Goal: Task Accomplishment & Management: Use online tool/utility

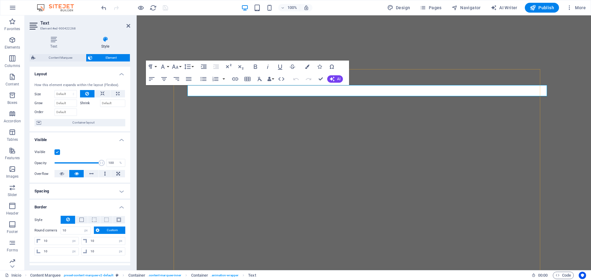
select select "px"
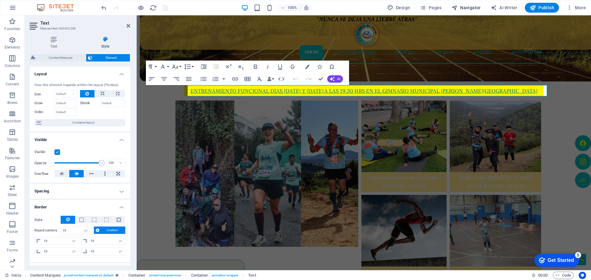
click at [467, 9] on span "Navigator" at bounding box center [465, 8] width 29 height 6
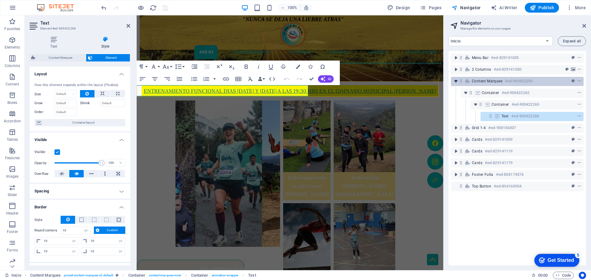
click at [456, 82] on icon "toggle-expand" at bounding box center [456, 81] width 6 height 6
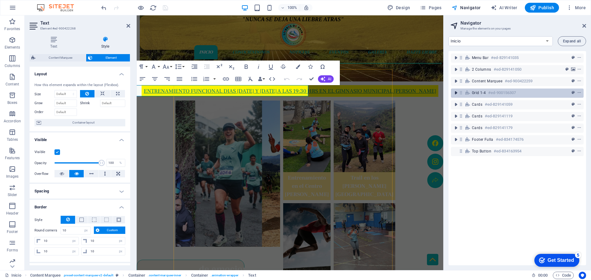
click at [455, 91] on icon "toggle-expand" at bounding box center [456, 93] width 6 height 6
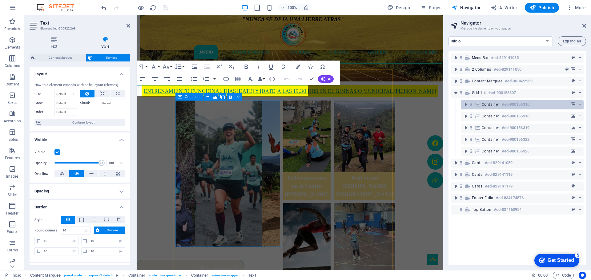
click at [487, 105] on span "Container" at bounding box center [491, 104] width 18 height 5
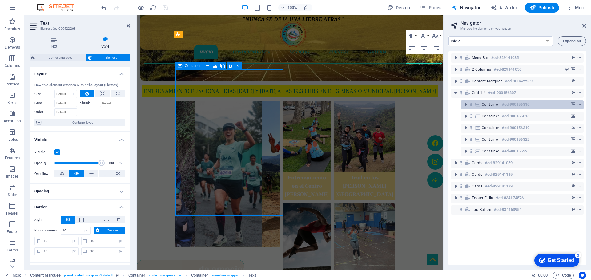
scroll to position [154, 0]
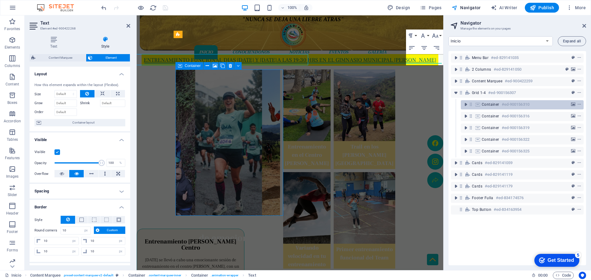
click at [487, 105] on span "Container" at bounding box center [491, 104] width 18 height 5
select select "px"
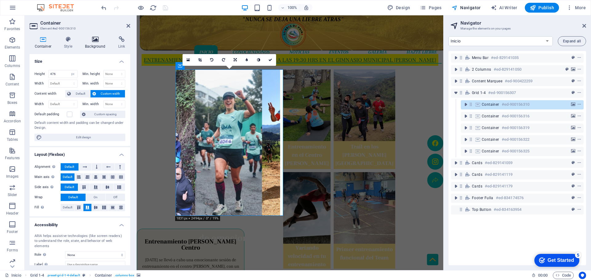
click at [89, 48] on h4 "Background" at bounding box center [96, 42] width 33 height 13
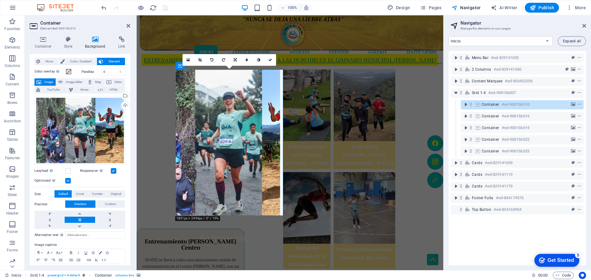
scroll to position [0, 0]
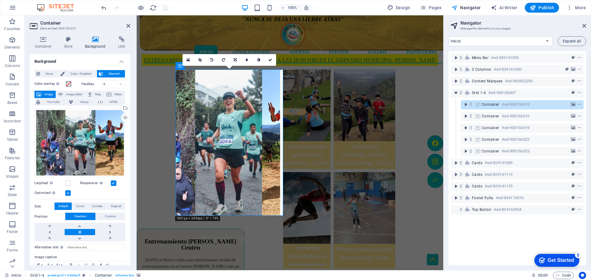
click at [68, 193] on label at bounding box center [68, 193] width 6 height 6
click at [0, 0] on input "Optimized Images are compressed to improve page speed." at bounding box center [0, 0] width 0 height 0
click at [68, 193] on label at bounding box center [68, 193] width 6 height 6
click at [0, 0] on input "Optimized Images are compressed to improve page speed." at bounding box center [0, 0] width 0 height 0
click at [70, 39] on icon at bounding box center [68, 39] width 18 height 6
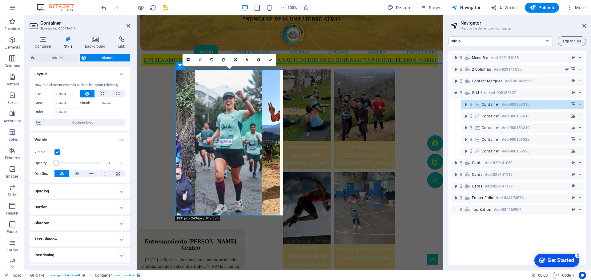
drag, startPoint x: 97, startPoint y: 162, endPoint x: 56, endPoint y: 162, distance: 40.9
click at [56, 162] on span at bounding box center [56, 163] width 6 height 6
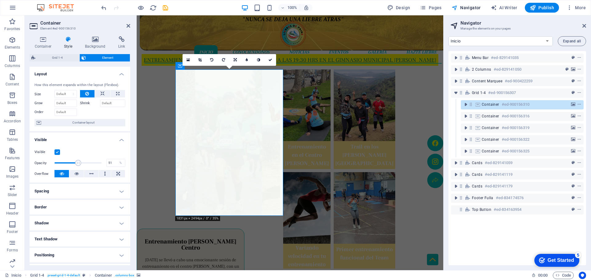
drag, startPoint x: 58, startPoint y: 163, endPoint x: 76, endPoint y: 167, distance: 18.7
click at [78, 165] on span at bounding box center [78, 163] width 6 height 6
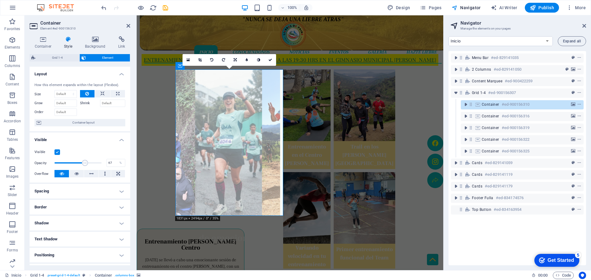
drag, startPoint x: 79, startPoint y: 164, endPoint x: 85, endPoint y: 165, distance: 6.3
click at [85, 165] on span at bounding box center [85, 163] width 6 height 6
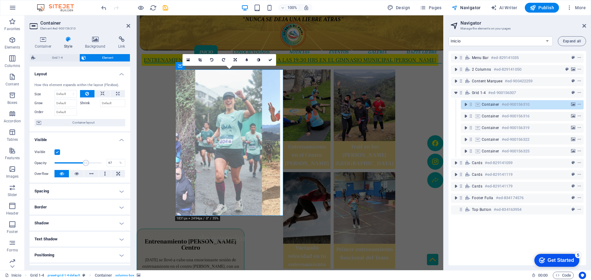
click at [85, 165] on span at bounding box center [86, 163] width 6 height 6
type input "70"
click at [86, 165] on span at bounding box center [87, 163] width 6 height 6
click at [320, 101] on figure at bounding box center [306, 106] width 47 height 72
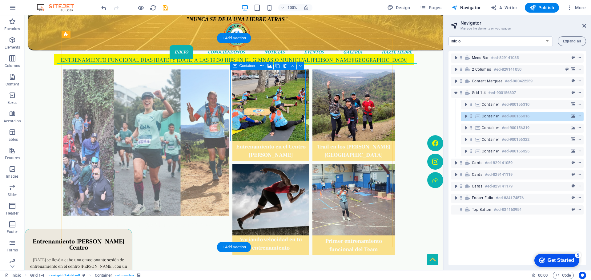
click at [488, 117] on span "Container" at bounding box center [491, 116] width 18 height 5
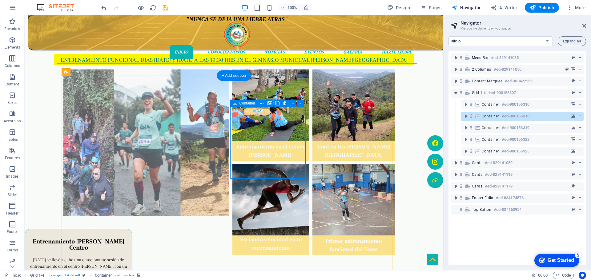
scroll to position [117, 0]
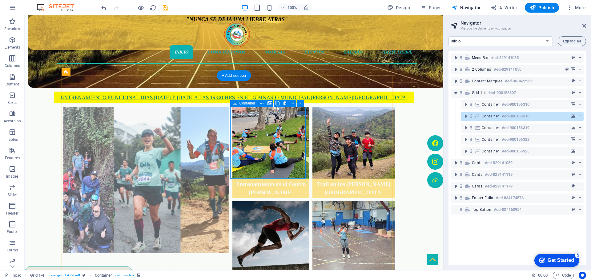
click at [488, 117] on span "Container" at bounding box center [491, 116] width 18 height 5
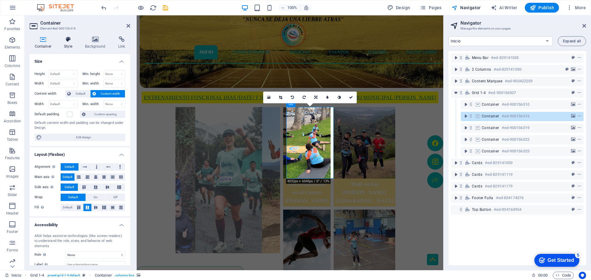
click at [70, 44] on h4 "Style" at bounding box center [69, 42] width 21 height 13
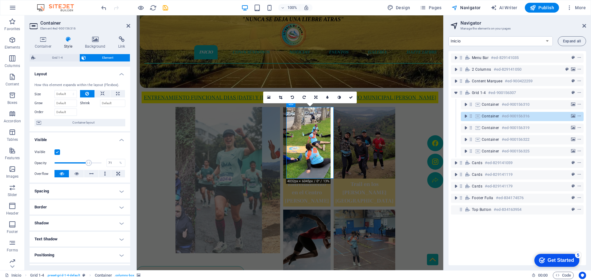
type input "70"
drag, startPoint x: 98, startPoint y: 165, endPoint x: 87, endPoint y: 169, distance: 12.4
click at [86, 169] on div "Visible Opacity 70 % Overflow" at bounding box center [80, 163] width 101 height 39
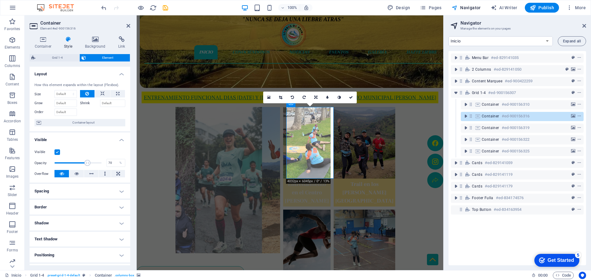
click at [359, 136] on figure at bounding box center [365, 143] width 62 height 72
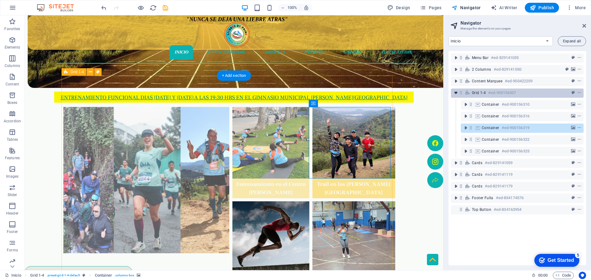
click at [458, 94] on icon "toggle-expand" at bounding box center [456, 93] width 6 height 6
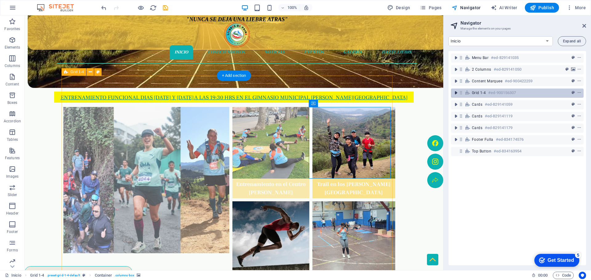
click at [455, 92] on icon "toggle-expand" at bounding box center [456, 93] width 6 height 6
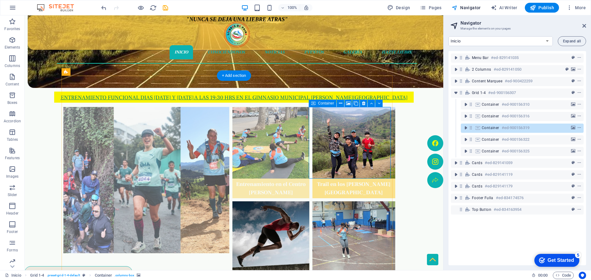
click at [489, 126] on span "Container" at bounding box center [491, 128] width 18 height 5
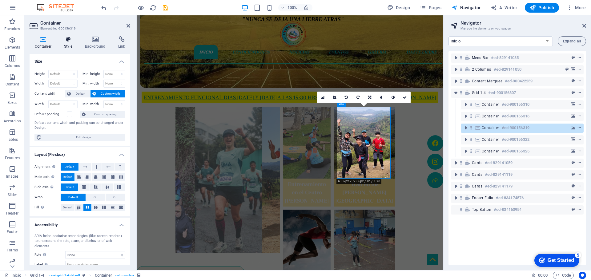
click at [70, 42] on icon at bounding box center [68, 39] width 18 height 6
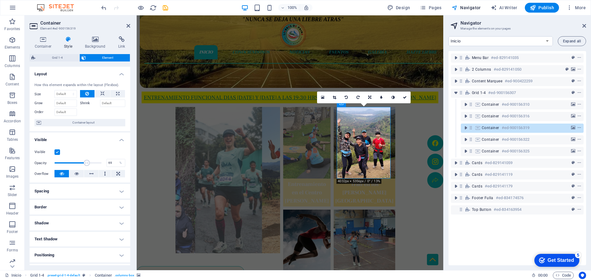
type input "70"
drag, startPoint x: 97, startPoint y: 163, endPoint x: 86, endPoint y: 168, distance: 12.0
click at [86, 168] on div "Visible Opacity 70 % Overflow" at bounding box center [80, 163] width 101 height 39
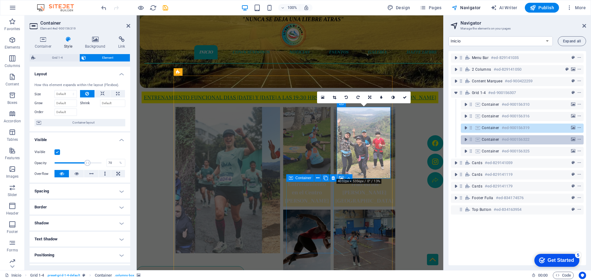
click at [489, 140] on span "Container" at bounding box center [491, 139] width 18 height 5
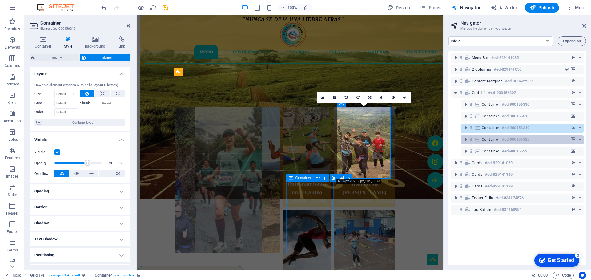
scroll to position [191, 0]
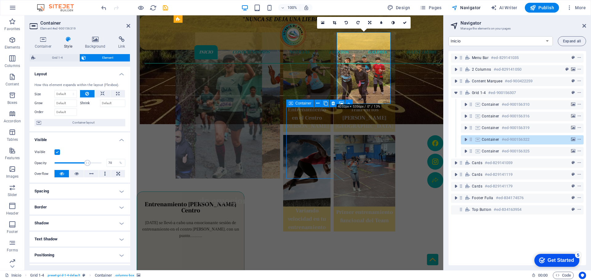
click at [490, 140] on span "Container" at bounding box center [491, 139] width 18 height 5
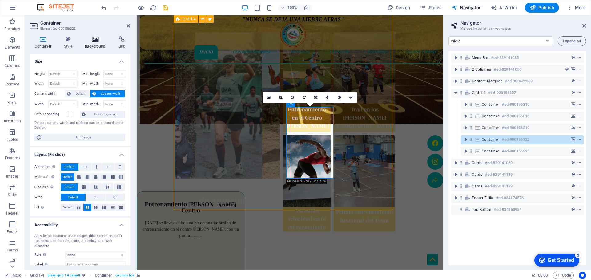
click at [90, 44] on h4 "Background" at bounding box center [96, 42] width 33 height 13
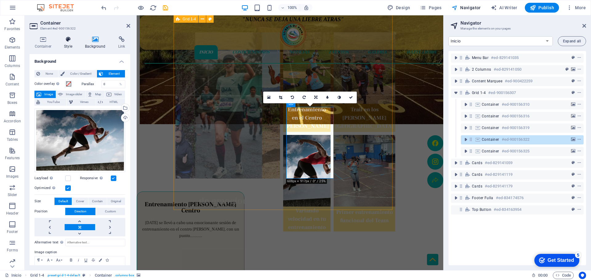
click at [70, 46] on h4 "Style" at bounding box center [69, 42] width 21 height 13
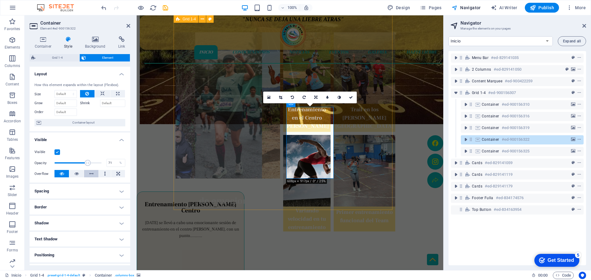
type input "70"
drag, startPoint x: 98, startPoint y: 164, endPoint x: 86, endPoint y: 170, distance: 13.5
click at [86, 170] on div "Visible Opacity 70 % Overflow" at bounding box center [80, 163] width 101 height 39
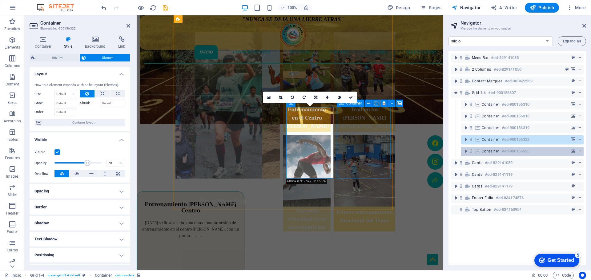
click at [494, 152] on span "Container" at bounding box center [491, 151] width 18 height 5
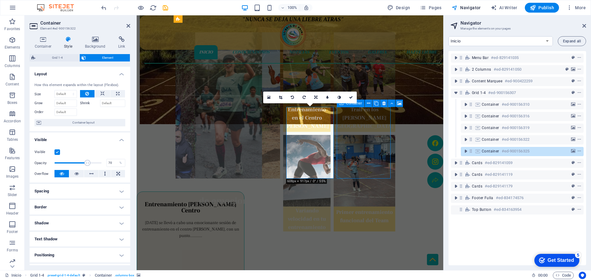
click at [494, 152] on span "Container" at bounding box center [491, 151] width 18 height 5
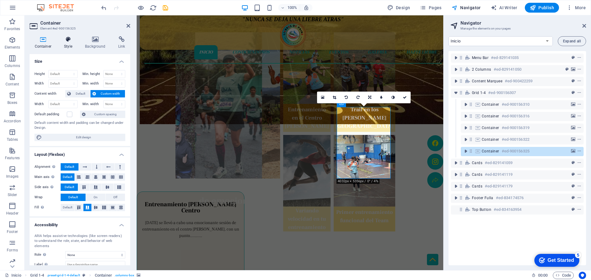
click at [70, 42] on icon at bounding box center [68, 39] width 18 height 6
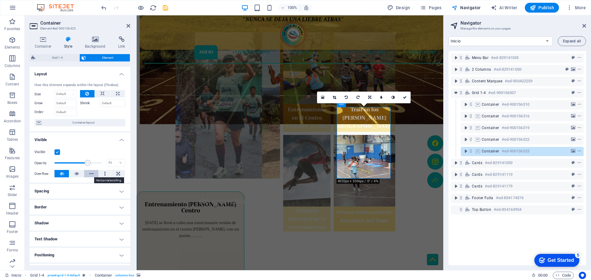
type input "70"
drag, startPoint x: 99, startPoint y: 162, endPoint x: 86, endPoint y: 174, distance: 17.8
click at [86, 174] on div "Visible Opacity 70 % Overflow" at bounding box center [80, 163] width 101 height 39
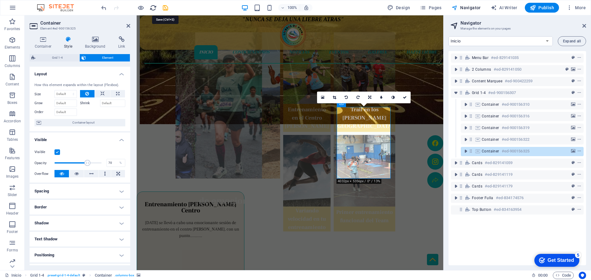
drag, startPoint x: 166, startPoint y: 8, endPoint x: 153, endPoint y: 9, distance: 13.9
click at [166, 8] on icon "save" at bounding box center [165, 7] width 7 height 7
select select "px"
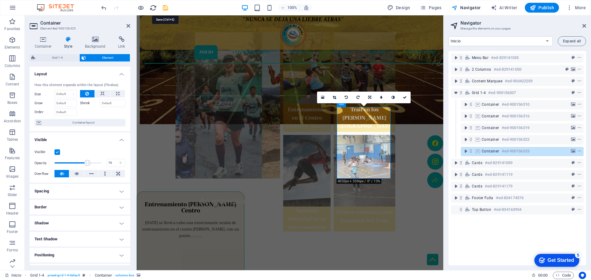
select select "px"
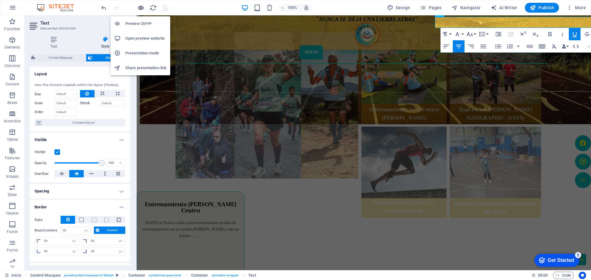
click at [141, 7] on icon "button" at bounding box center [140, 7] width 7 height 7
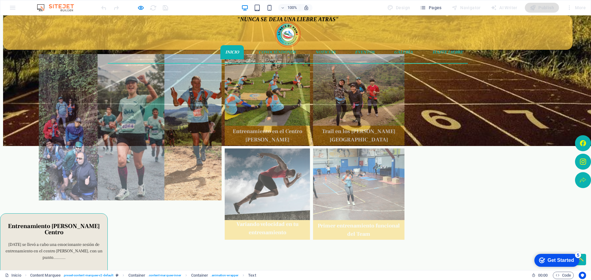
scroll to position [161, 0]
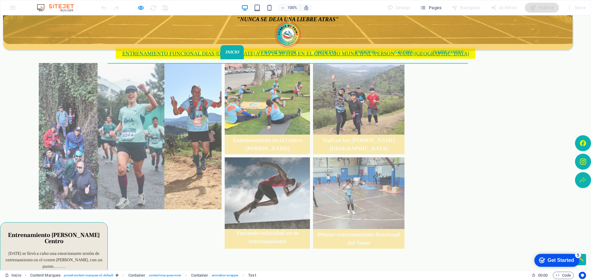
click at [74, 96] on div "Fin de semana cargada de emociones Entrenamiento en el Centro [PERSON_NAME] Tra…" at bounding box center [291, 136] width 508 height 209
click at [145, 8] on div at bounding box center [134, 8] width 69 height 10
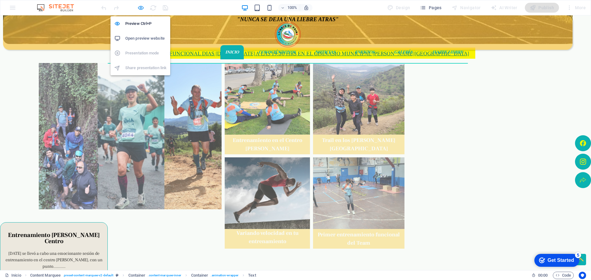
click at [143, 8] on icon "button" at bounding box center [140, 7] width 7 height 7
select select "px"
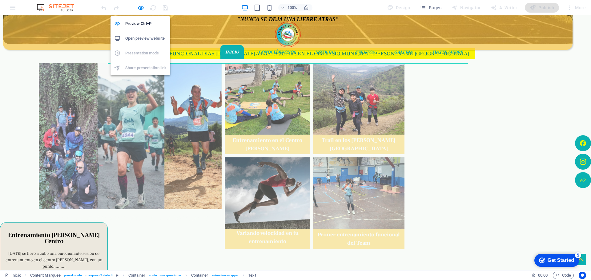
select select "px"
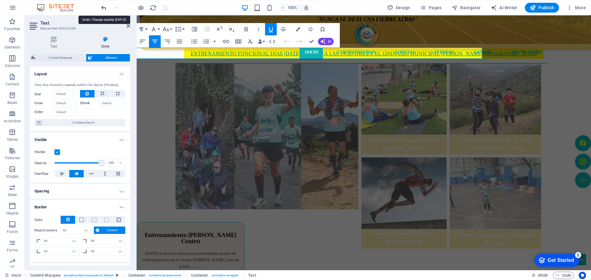
click at [104, 10] on icon "undo" at bounding box center [103, 7] width 7 height 7
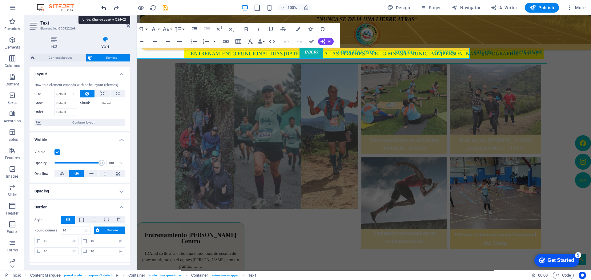
click at [104, 10] on icon "undo" at bounding box center [103, 7] width 7 height 7
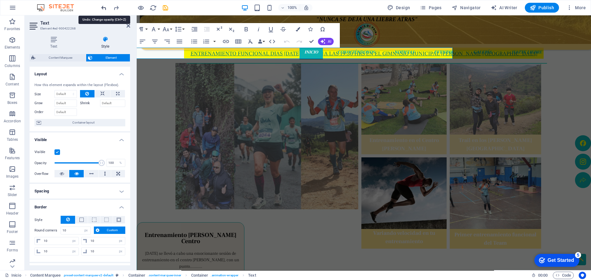
click at [104, 10] on icon "undo" at bounding box center [103, 7] width 7 height 7
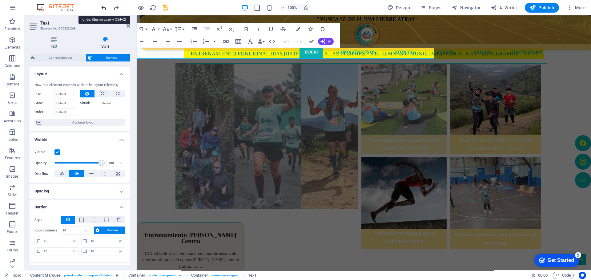
click at [104, 10] on icon "undo" at bounding box center [103, 7] width 7 height 7
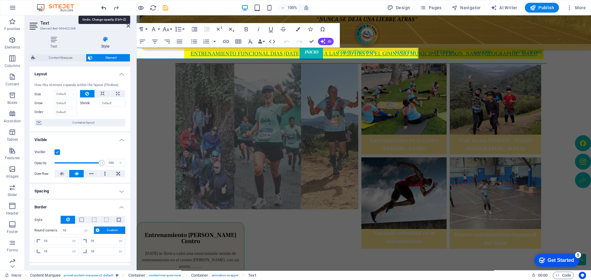
click at [104, 10] on icon "undo" at bounding box center [103, 7] width 7 height 7
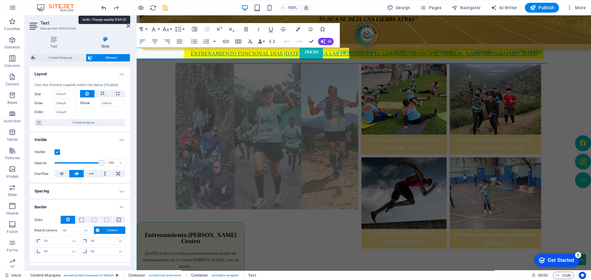
click at [104, 10] on icon "undo" at bounding box center [103, 7] width 7 height 7
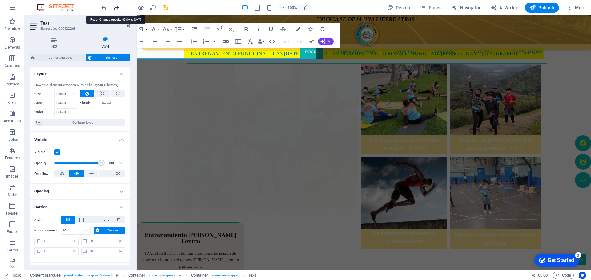
click at [114, 8] on icon "redo" at bounding box center [116, 7] width 7 height 7
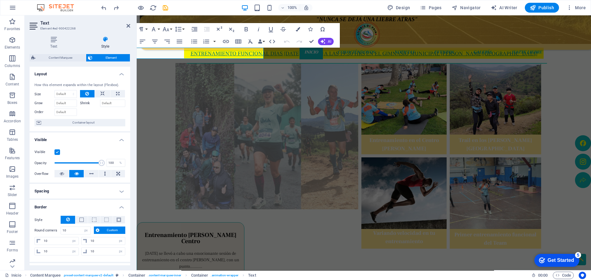
click at [148, 104] on div ""NUNCA SE DEJA UNA LIEBRE ATRAS" Inicio Conociéndonos Noticias Eventos Galería …" at bounding box center [364, 221] width 454 height 711
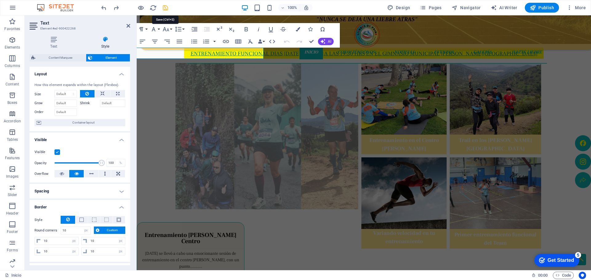
click at [167, 6] on icon "save" at bounding box center [165, 7] width 7 height 7
select select "px"
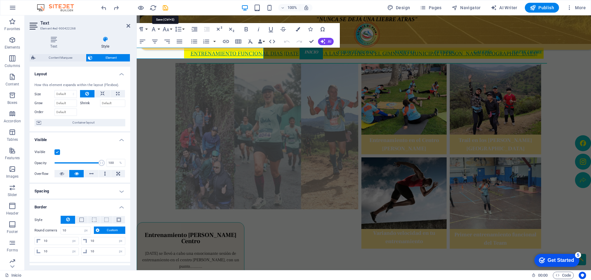
select select "px"
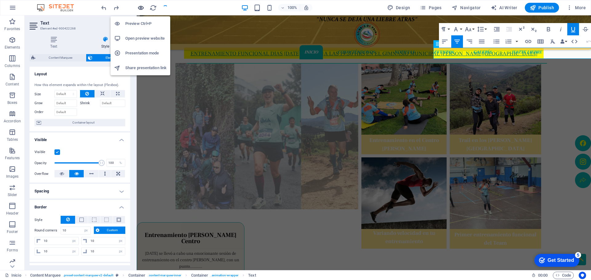
click at [142, 7] on icon "button" at bounding box center [140, 7] width 7 height 7
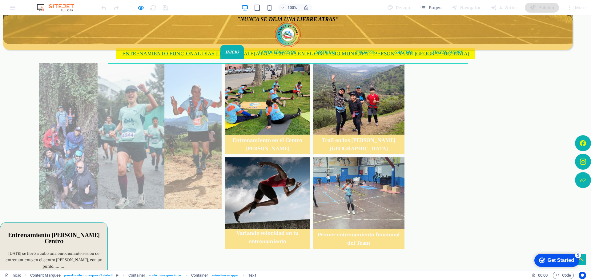
click at [77, 154] on div "Fin de semana cargada de emociones Entrenamiento en el Centro [PERSON_NAME] Tra…" at bounding box center [291, 136] width 508 height 209
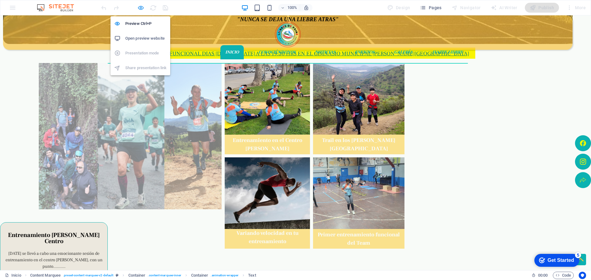
click at [142, 7] on icon "button" at bounding box center [140, 7] width 7 height 7
select select "px"
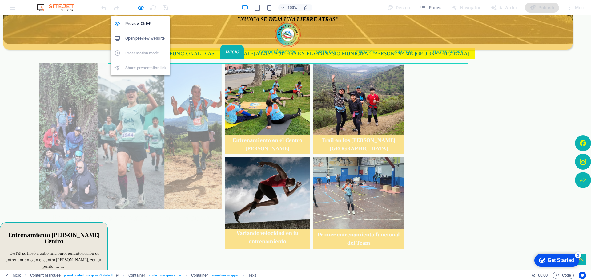
select select "px"
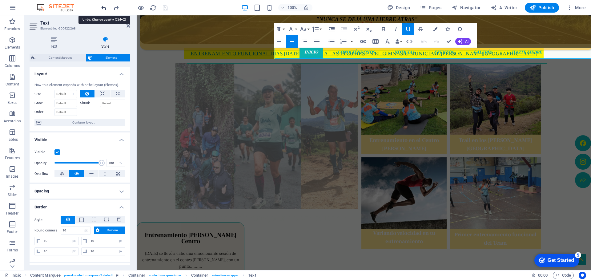
click at [106, 7] on icon "undo" at bounding box center [103, 7] width 7 height 7
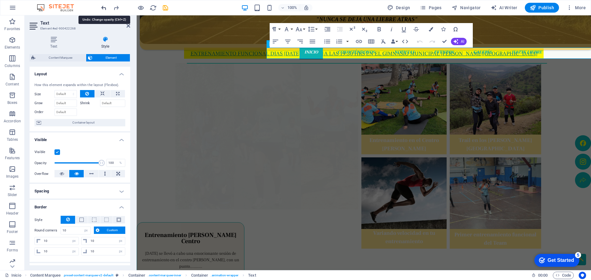
click at [106, 7] on icon "undo" at bounding box center [103, 7] width 7 height 7
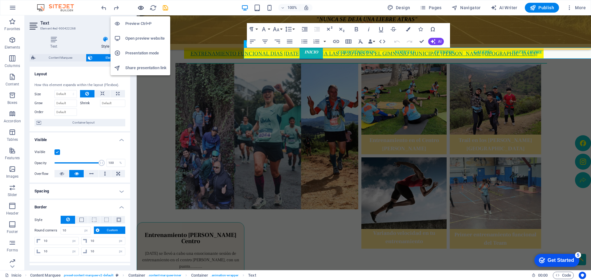
click at [141, 7] on icon "button" at bounding box center [140, 7] width 7 height 7
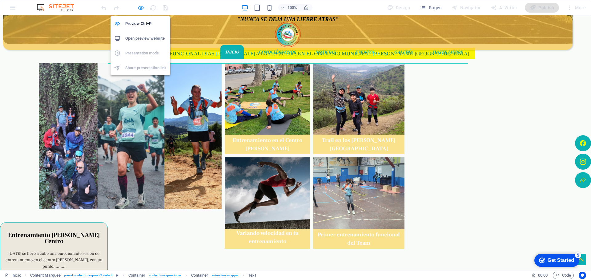
click at [142, 8] on icon "button" at bounding box center [140, 7] width 7 height 7
select select "px"
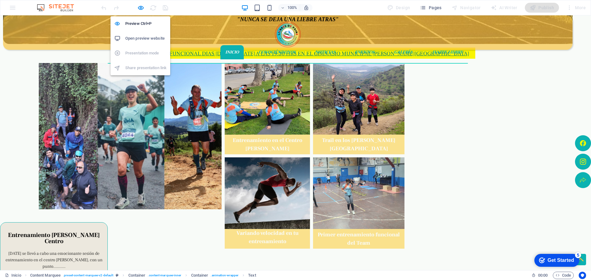
select select "px"
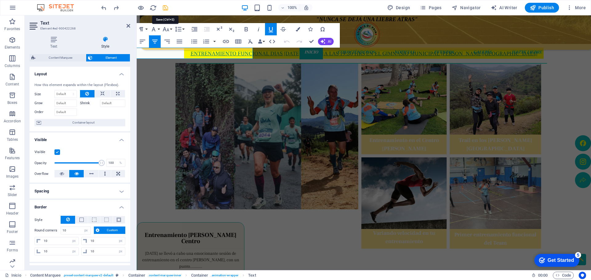
click at [165, 6] on icon "save" at bounding box center [165, 7] width 7 height 7
select select "px"
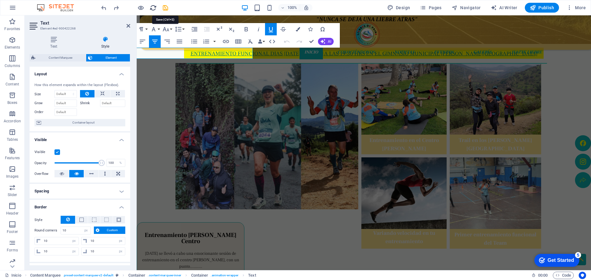
select select "px"
click at [14, 98] on icon "button" at bounding box center [12, 95] width 7 height 7
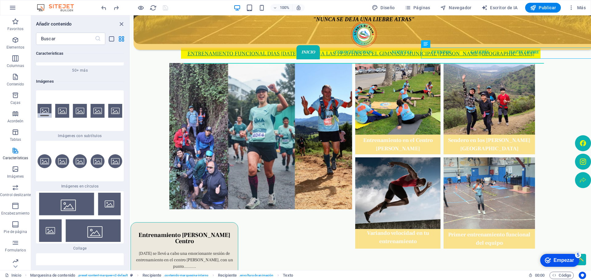
scroll to position [6123, 0]
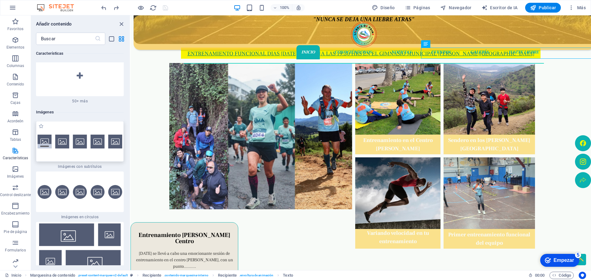
click at [108, 143] on div at bounding box center [80, 141] width 88 height 41
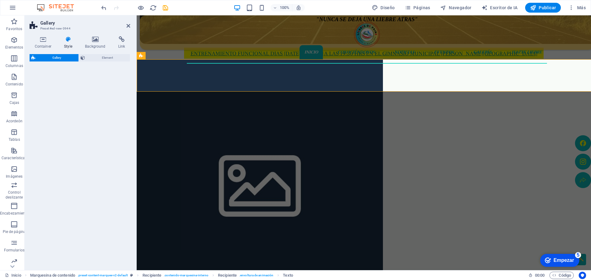
select select "rem"
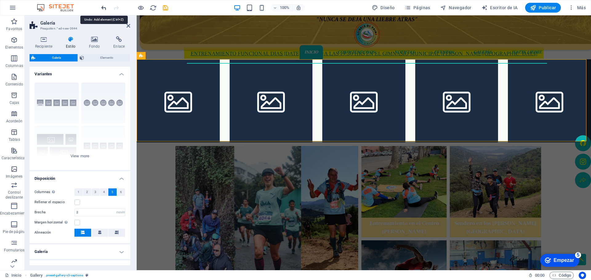
click at [104, 8] on icon "deshacer" at bounding box center [103, 7] width 7 height 7
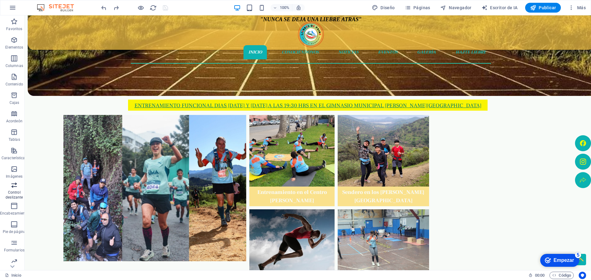
scroll to position [99, 0]
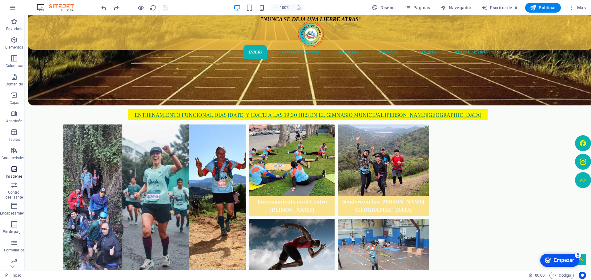
click at [18, 171] on span "Imágenes" at bounding box center [14, 173] width 29 height 15
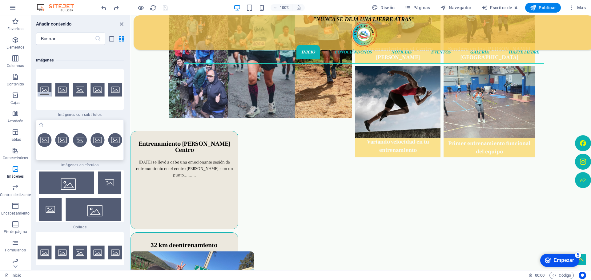
scroll to position [253, 0]
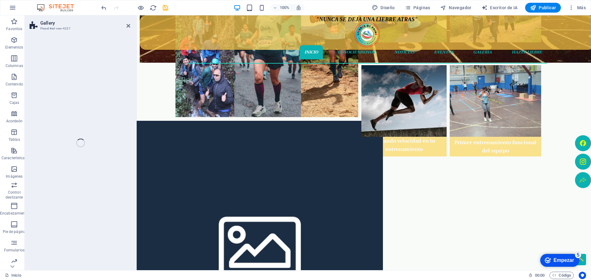
select select "rem"
select select "preset-gallery-v3-circle"
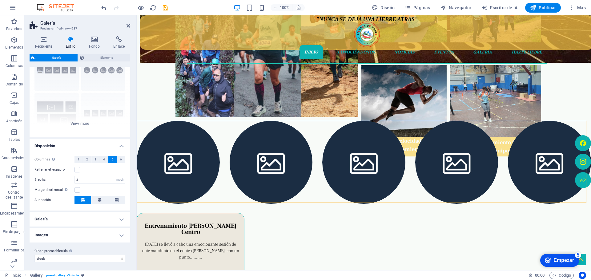
scroll to position [34, 0]
click at [121, 214] on h4 "Galería" at bounding box center [80, 217] width 101 height 15
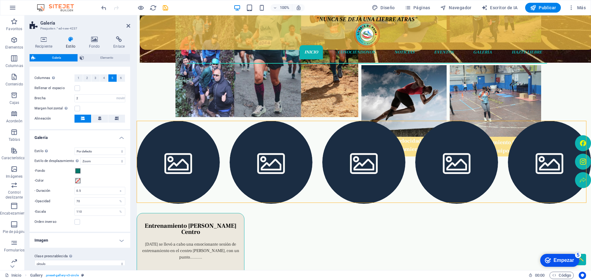
scroll to position [121, 0]
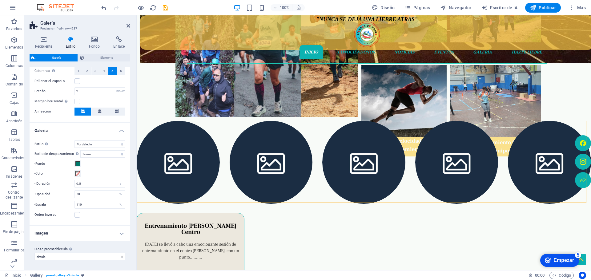
click at [120, 232] on h4 "Imagen" at bounding box center [80, 233] width 101 height 15
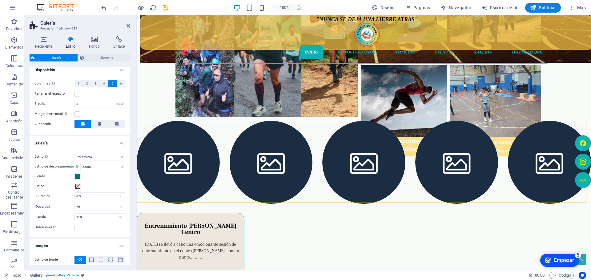
scroll to position [97, 0]
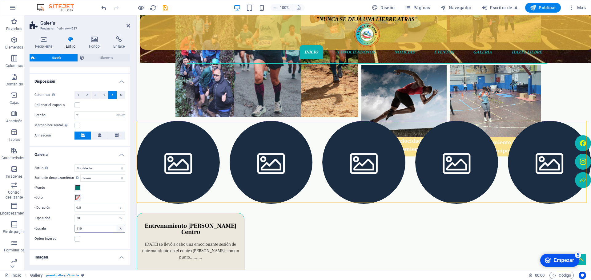
click at [121, 230] on div "%" at bounding box center [120, 228] width 9 height 7
drag, startPoint x: 90, startPoint y: 230, endPoint x: 72, endPoint y: 230, distance: 18.2
click at [72, 230] on div "-Escala 110 %" at bounding box center [79, 229] width 91 height 8
type input "1"
type input "110"
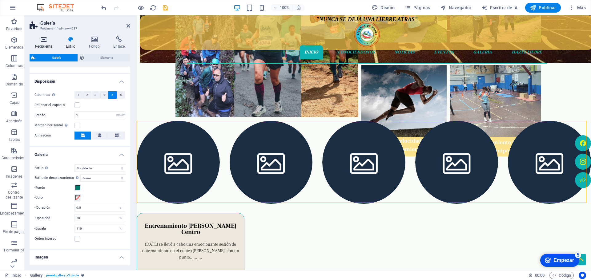
click at [46, 37] on icon at bounding box center [44, 39] width 28 height 6
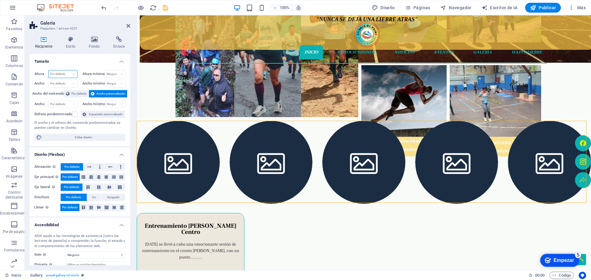
click at [61, 73] on select "Por defecto píxeles movimiento rápido del ojo % vh Volkswagen" at bounding box center [63, 73] width 29 height 7
select select "px"
click at [68, 70] on select "Por defecto píxeles movimiento rápido del ojo % vh Volkswagen" at bounding box center [63, 73] width 29 height 7
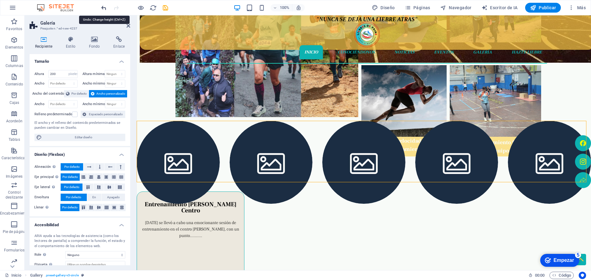
click at [104, 8] on icon "deshacer" at bounding box center [103, 7] width 7 height 7
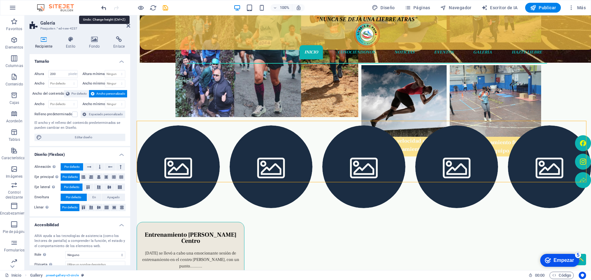
type input "299"
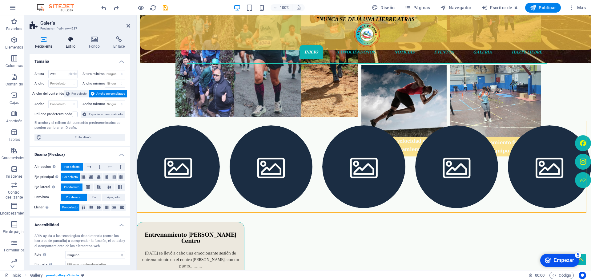
click at [76, 45] on h4 "Estilo" at bounding box center [71, 42] width 23 height 13
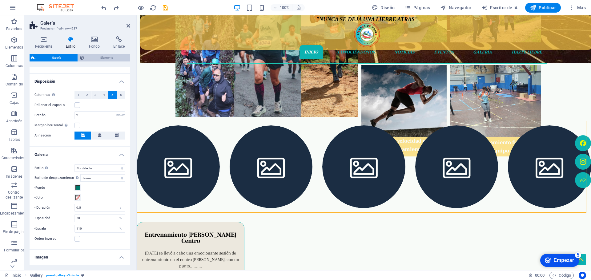
click at [99, 55] on span "Elemento" at bounding box center [107, 57] width 42 height 7
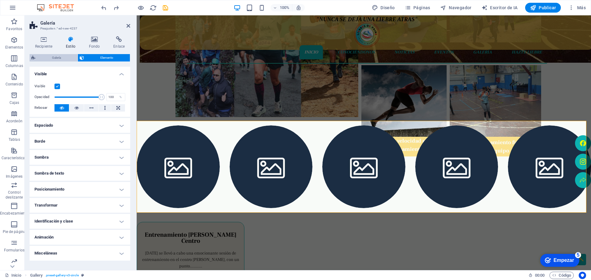
click at [63, 57] on span "Galería" at bounding box center [56, 57] width 38 height 7
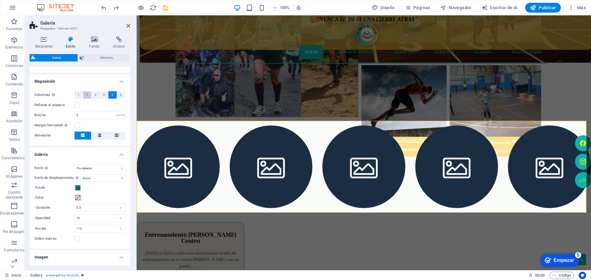
click at [85, 96] on button "2" at bounding box center [87, 94] width 8 height 7
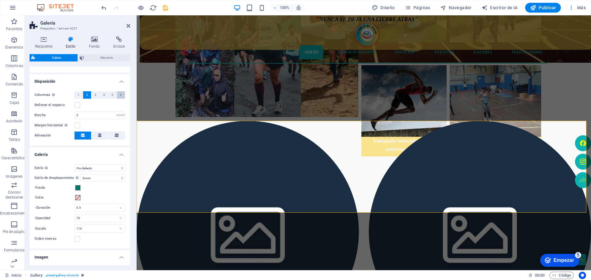
click at [117, 94] on button "6" at bounding box center [121, 94] width 8 height 7
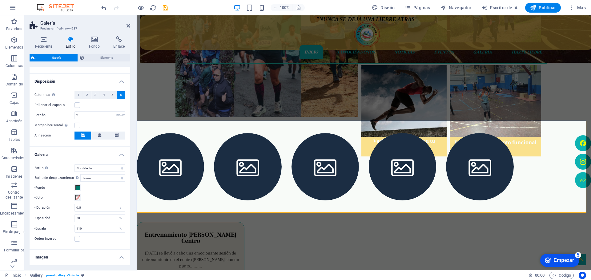
drag, startPoint x: 111, startPoint y: 96, endPoint x: 110, endPoint y: 100, distance: 4.0
click at [111, 96] on font "5" at bounding box center [112, 94] width 2 height 3
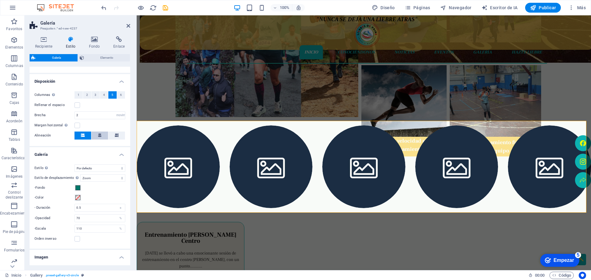
drag, startPoint x: 101, startPoint y: 133, endPoint x: 93, endPoint y: 134, distance: 8.0
click at [101, 134] on button at bounding box center [99, 136] width 17 height 8
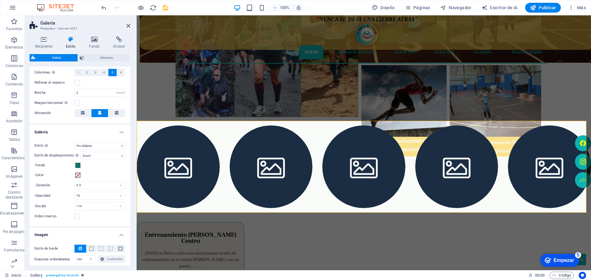
scroll to position [128, 0]
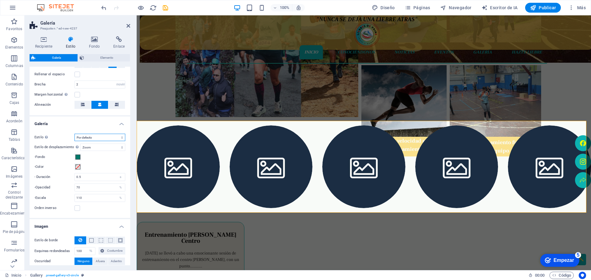
click at [117, 137] on select "Por defecto Red Rejilla inversa Cuadrícula desplazada Collage" at bounding box center [99, 137] width 51 height 7
click at [121, 150] on select "Apagado Girar Zoom Desteñir Subtítulos" at bounding box center [102, 147] width 45 height 7
click at [121, 139] on select "Por defecto Red Rejilla inversa Cuadrícula desplazada Collage" at bounding box center [99, 137] width 51 height 7
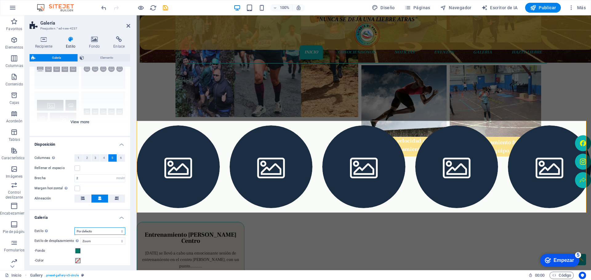
scroll to position [5, 0]
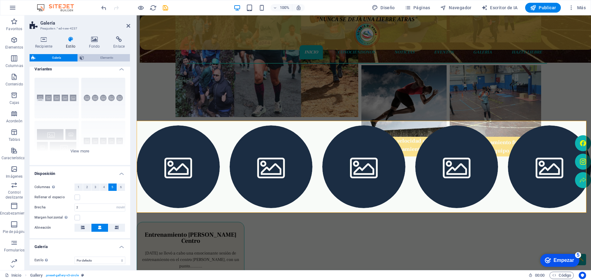
click at [113, 59] on span "Elemento" at bounding box center [107, 57] width 42 height 7
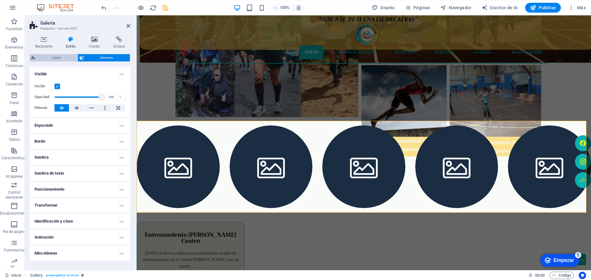
click at [58, 59] on font "Galería" at bounding box center [56, 57] width 9 height 3
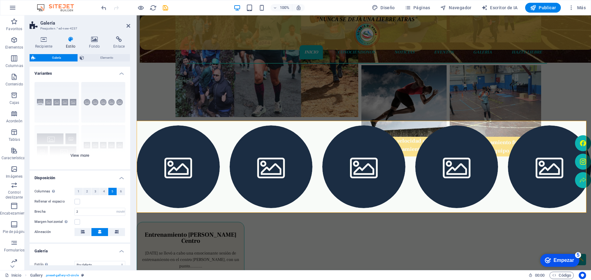
scroll to position [0, 0]
click at [79, 159] on div "Subtítulos Círculo Collage Por defecto Red Cuadrícula desplazada" at bounding box center [80, 124] width 101 height 92
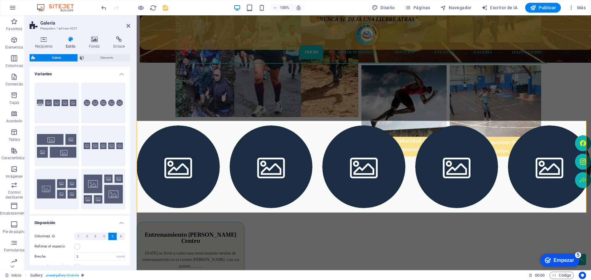
click at [80, 159] on div "Subtítulos Círculo Collage Por defecto Red Cuadrícula desplazada" at bounding box center [80, 146] width 101 height 137
click at [82, 220] on h4 "Disposición" at bounding box center [80, 221] width 101 height 11
click at [120, 75] on h4 "Variantes" at bounding box center [80, 72] width 101 height 11
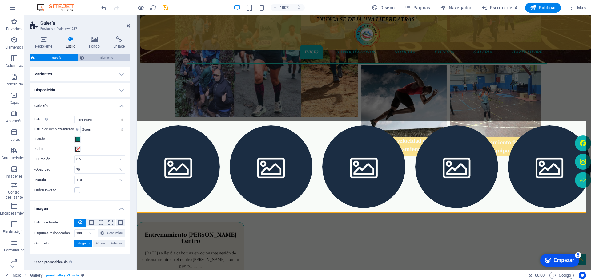
click at [115, 58] on span "Elemento" at bounding box center [107, 57] width 42 height 7
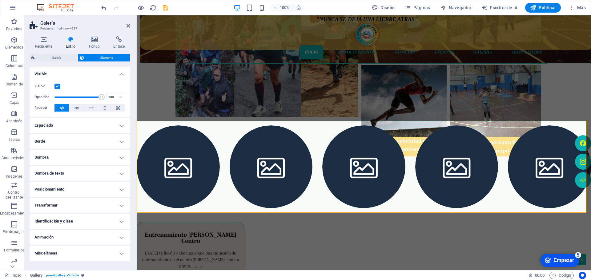
click at [73, 47] on font "Estilo" at bounding box center [71, 46] width 10 height 4
click at [95, 46] on font "Fondo" at bounding box center [94, 46] width 11 height 4
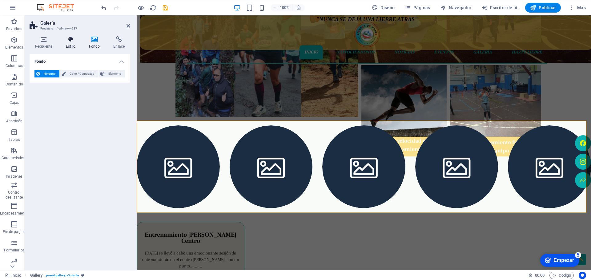
click at [67, 44] on font "Estilo" at bounding box center [71, 46] width 10 height 4
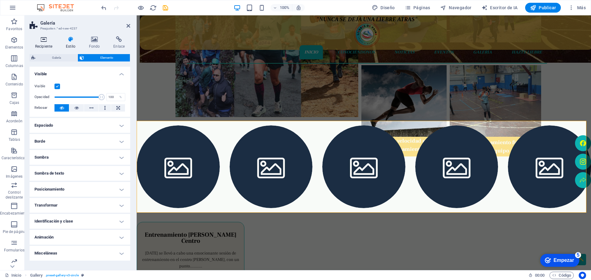
drag, startPoint x: 28, startPoint y: 44, endPoint x: 41, endPoint y: 44, distance: 12.3
click at [29, 44] on div "Recipiente Estilo Fondo Enlace Tamaño Altura 299 Por defecto píxeles movimiento…" at bounding box center [80, 150] width 110 height 239
click at [43, 44] on h4 "Recipiente" at bounding box center [45, 42] width 31 height 13
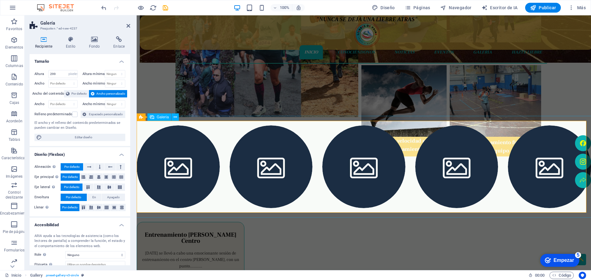
click at [174, 158] on li at bounding box center [178, 167] width 83 height 83
click at [197, 153] on li at bounding box center [178, 167] width 83 height 83
select select "4"
select select "px"
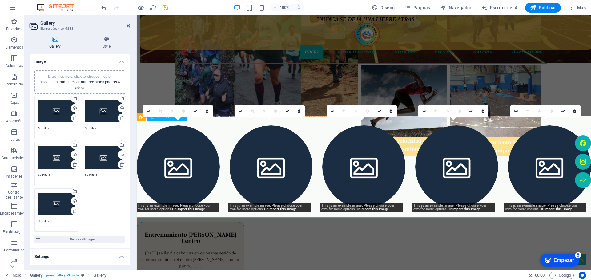
click at [197, 153] on li at bounding box center [178, 167] width 83 height 83
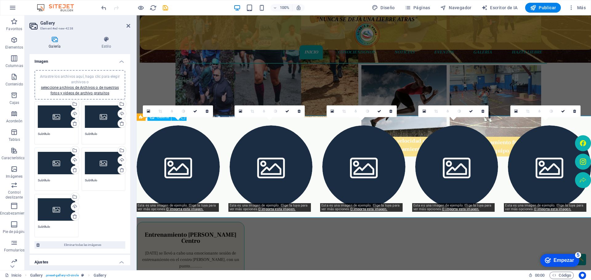
click at [197, 153] on li at bounding box center [178, 167] width 83 height 83
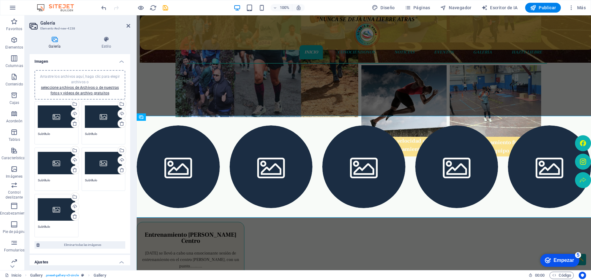
scroll to position [79, 0]
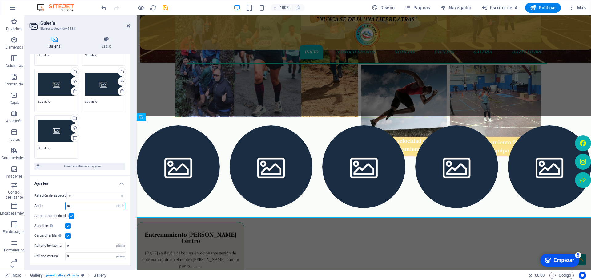
click at [90, 208] on input "800" at bounding box center [95, 205] width 59 height 7
drag, startPoint x: 94, startPoint y: 207, endPoint x: 58, endPoint y: 207, distance: 35.7
click at [58, 207] on div "Ancho 800 píxeles %" at bounding box center [79, 206] width 91 height 8
click at [107, 9] on icon "deshacer" at bounding box center [103, 7] width 7 height 7
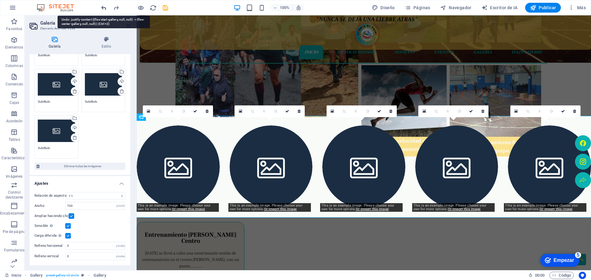
type input "800"
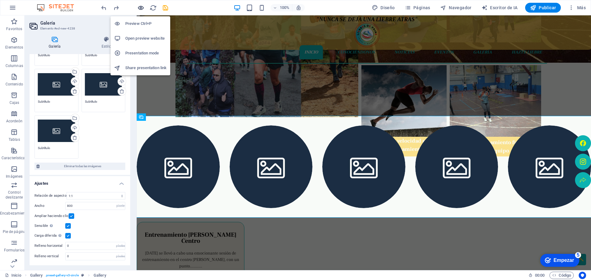
drag, startPoint x: 142, startPoint y: 5, endPoint x: 138, endPoint y: 45, distance: 40.2
click at [142, 5] on icon "button" at bounding box center [140, 7] width 7 height 7
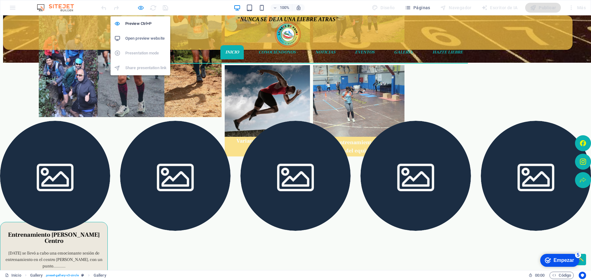
click at [141, 8] on icon "button" at bounding box center [140, 7] width 7 height 7
select select "4"
select select "px"
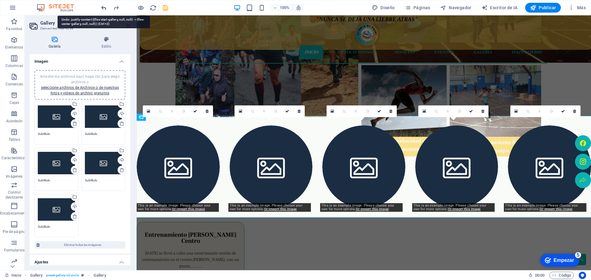
click at [106, 9] on icon "deshacer" at bounding box center [103, 7] width 7 height 7
click at [105, 9] on icon "deshacer" at bounding box center [103, 7] width 7 height 7
click at [103, 8] on icon "deshacer" at bounding box center [103, 7] width 7 height 7
click at [104, 7] on icon "deshacer" at bounding box center [103, 7] width 7 height 7
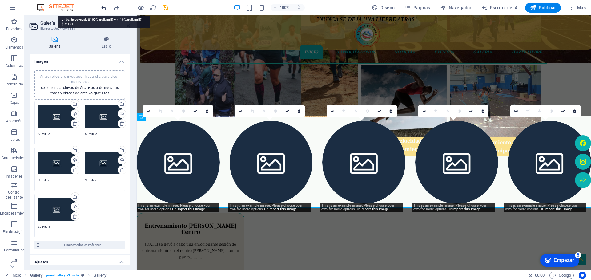
click at [102, 7] on icon "deshacer" at bounding box center [103, 7] width 7 height 7
click at [106, 8] on icon "deshacer" at bounding box center [103, 7] width 7 height 7
click at [104, 7] on icon "deshacer" at bounding box center [103, 7] width 7 height 7
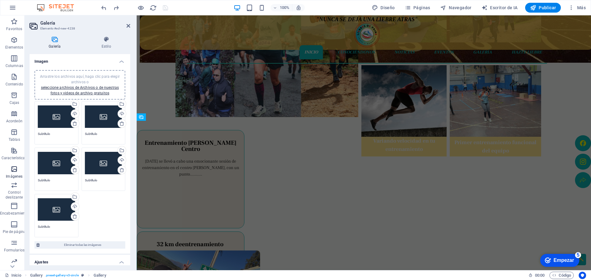
click at [16, 171] on icon "button" at bounding box center [13, 169] width 7 height 7
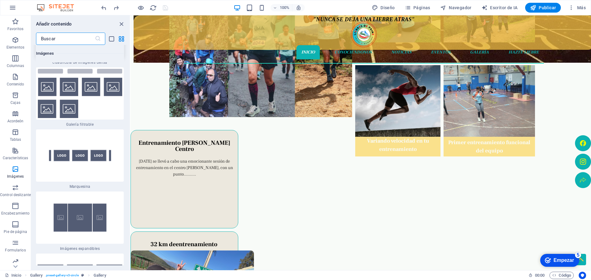
scroll to position [6544, 0]
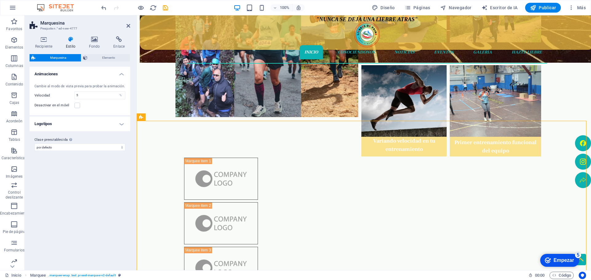
click at [119, 118] on h4 "Logotipos" at bounding box center [80, 124] width 101 height 15
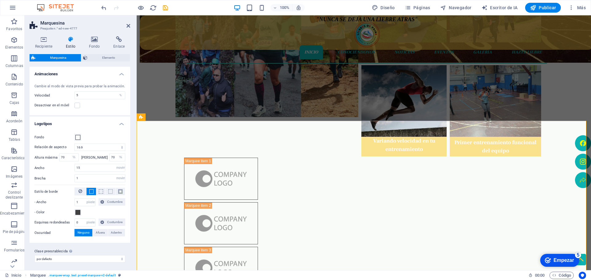
click at [61, 57] on font "Marquesina" at bounding box center [58, 57] width 16 height 3
click at [119, 96] on font "%" at bounding box center [120, 95] width 2 height 3
click at [101, 60] on span "Elemento" at bounding box center [108, 57] width 39 height 7
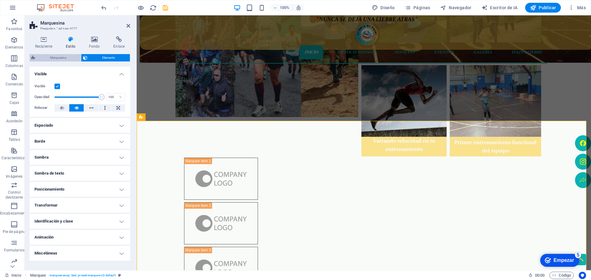
click at [62, 57] on font "Marquesina" at bounding box center [58, 57] width 16 height 3
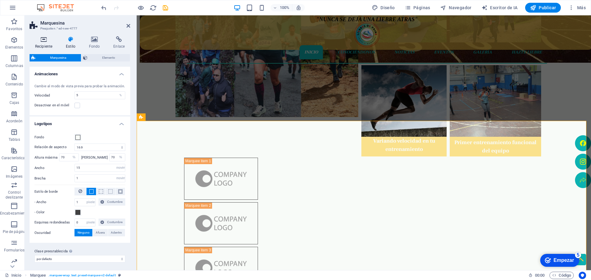
click at [45, 42] on icon at bounding box center [44, 39] width 28 height 6
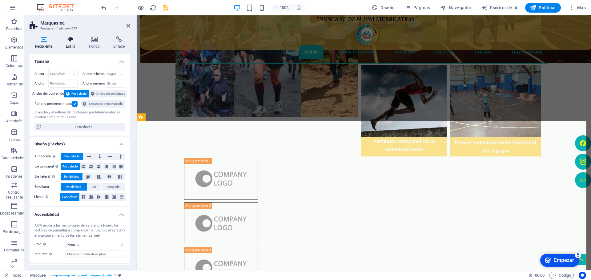
click at [81, 45] on h4 "Estilo" at bounding box center [71, 42] width 23 height 13
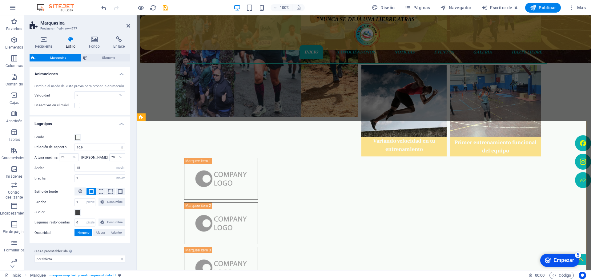
click at [70, 44] on font "Estilo" at bounding box center [71, 46] width 10 height 4
click at [64, 58] on font "Marquesina" at bounding box center [58, 57] width 16 height 3
click at [188, 152] on div "Recipiente" at bounding box center [193, 151] width 29 height 7
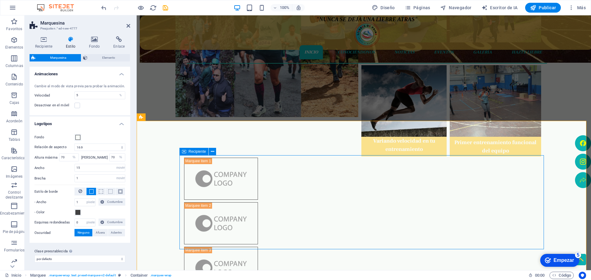
click at [188, 152] on div "Recipiente" at bounding box center [193, 151] width 29 height 7
select select "marquee"
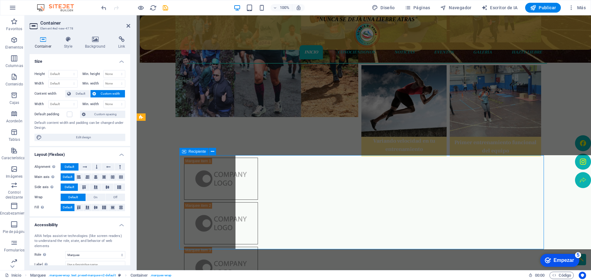
click at [188, 152] on div "Recipiente" at bounding box center [193, 151] width 29 height 7
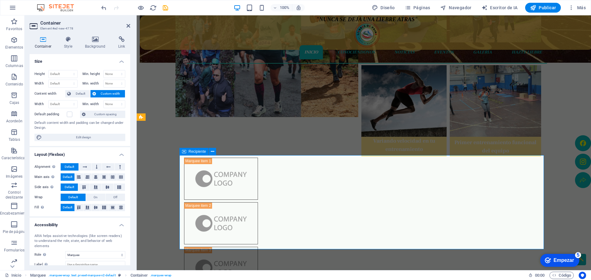
click at [188, 152] on div "Recipiente" at bounding box center [193, 151] width 29 height 7
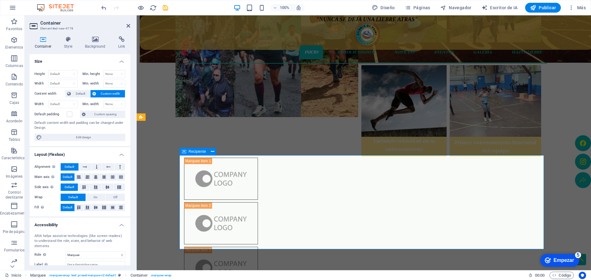
click at [188, 152] on div "Recipiente" at bounding box center [193, 151] width 29 height 7
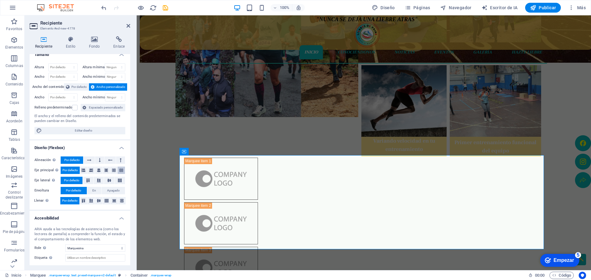
scroll to position [38, 0]
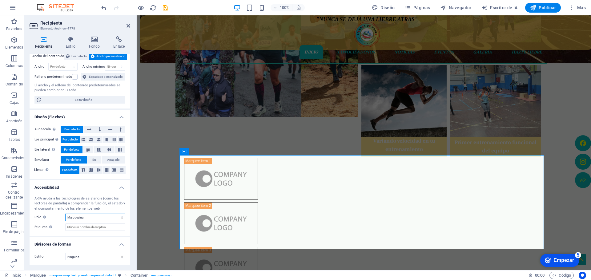
click at [122, 218] on select "Ninguno Alerta Artículo Bandera Comentario Complementario Diálogo Pie de página…" at bounding box center [95, 217] width 60 height 7
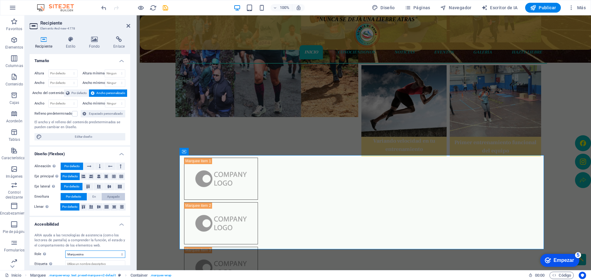
scroll to position [0, 0]
click at [75, 44] on font "Estilo" at bounding box center [71, 46] width 10 height 4
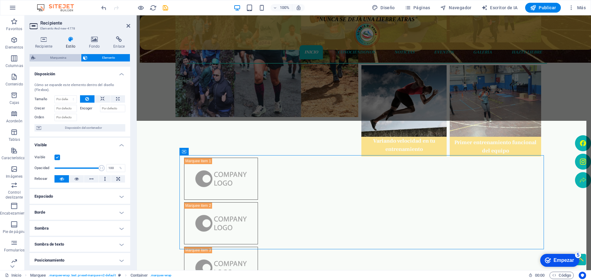
click at [68, 55] on span "Marquesina" at bounding box center [58, 57] width 42 height 7
select select "16/9"
select select "%"
select select "rem"
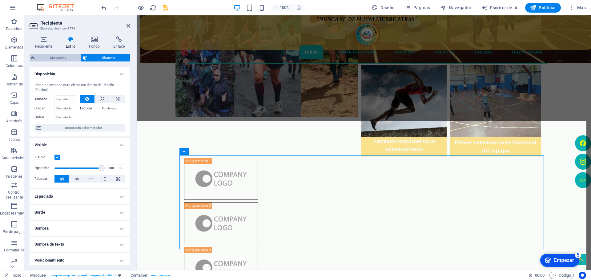
select select "rem"
select select "px"
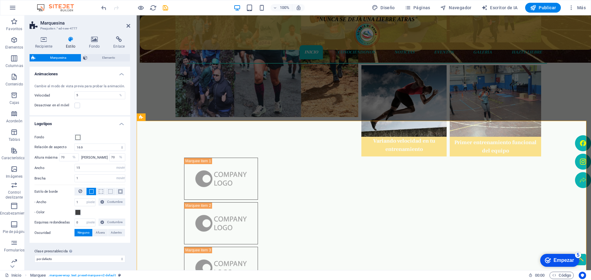
click at [94, 53] on div "Recipiente Estilo Fondo Enlace Tamaño Altura Por defecto píxeles movimiento ráp…" at bounding box center [80, 150] width 101 height 229
click at [93, 56] on span "Elemento" at bounding box center [108, 57] width 39 height 7
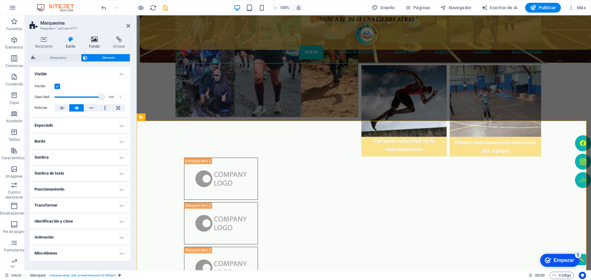
click at [93, 43] on h4 "Fondo" at bounding box center [95, 42] width 25 height 13
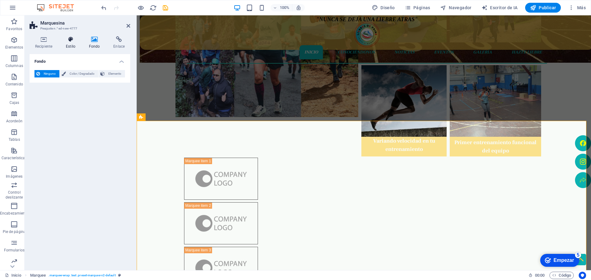
click at [73, 45] on font "Estilo" at bounding box center [71, 46] width 10 height 4
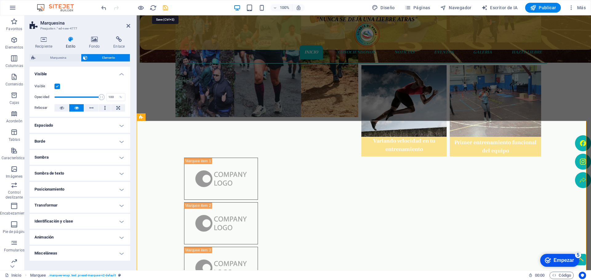
click at [167, 10] on icon "ahorrar" at bounding box center [165, 7] width 7 height 7
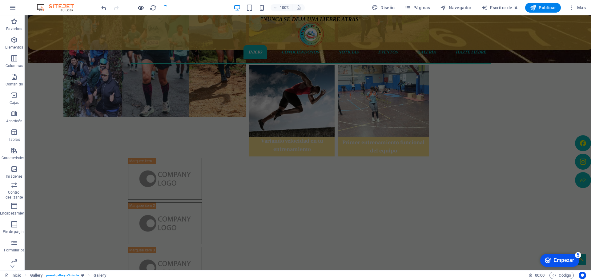
click at [143, 9] on icon "button" at bounding box center [140, 7] width 7 height 7
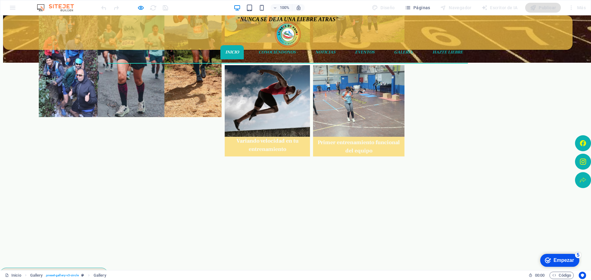
click at [177, 140] on div at bounding box center [295, 190] width 591 height 138
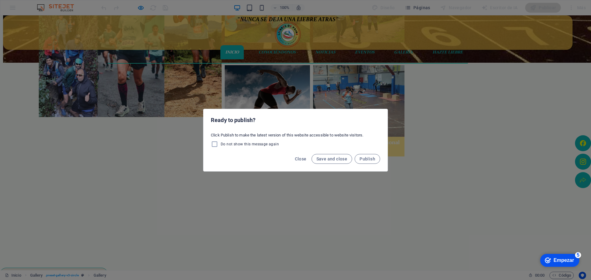
click at [145, 6] on div "Ready to publish? Click Publish to make the latest version of this website acce…" at bounding box center [295, 140] width 591 height 280
click at [301, 158] on span "Close" at bounding box center [301, 159] width 12 height 5
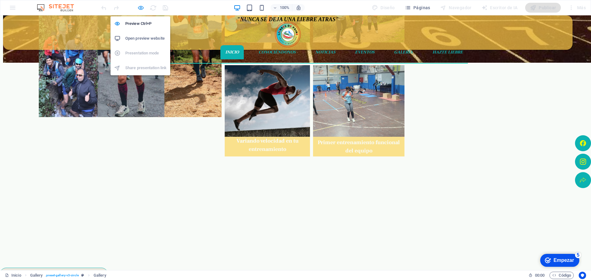
click at [142, 8] on icon "button" at bounding box center [140, 7] width 7 height 7
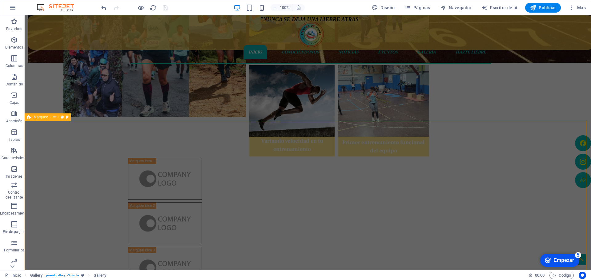
click at [160, 145] on div at bounding box center [308, 268] width 566 height 294
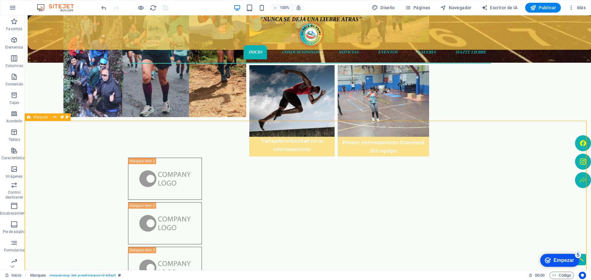
click at [157, 145] on div at bounding box center [308, 268] width 566 height 294
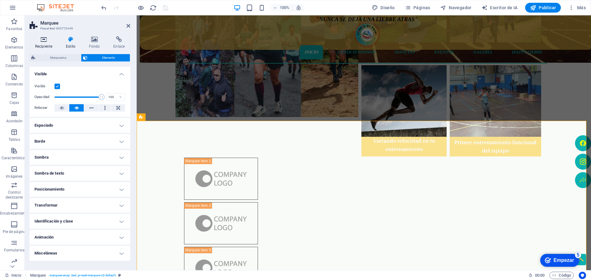
click at [47, 41] on icon at bounding box center [44, 39] width 28 height 6
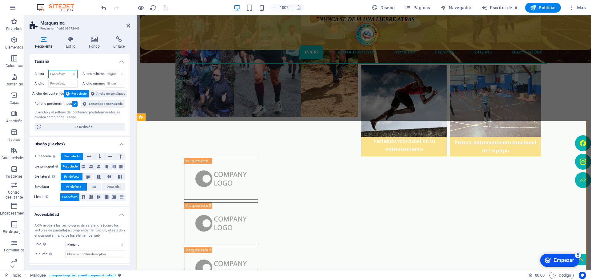
drag, startPoint x: 64, startPoint y: 74, endPoint x: 64, endPoint y: 77, distance: 3.4
click at [64, 74] on select "Por defecto píxeles movimiento rápido del ojo % vh Volkswagen" at bounding box center [63, 73] width 29 height 7
select select "px"
click at [68, 70] on select "Por defecto píxeles movimiento rápido del ojo % vh Volkswagen" at bounding box center [63, 73] width 29 height 7
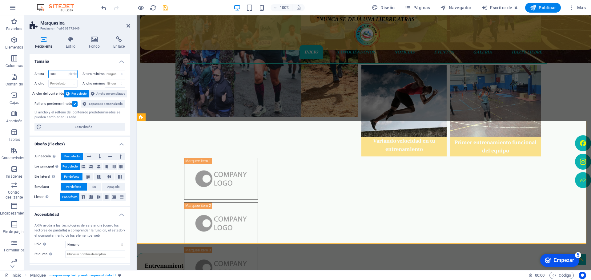
click at [48, 73] on div "400 Por defecto píxeles movimiento rápido del ojo % vh Volkswagen" at bounding box center [62, 74] width 29 height 8
type input "200"
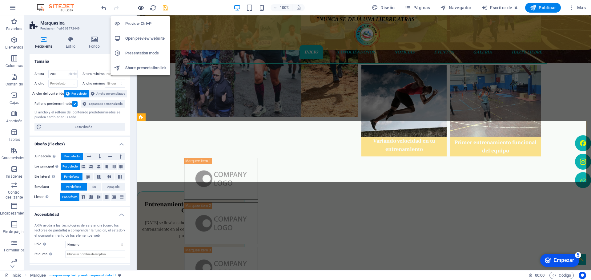
click at [141, 7] on icon "button" at bounding box center [140, 7] width 7 height 7
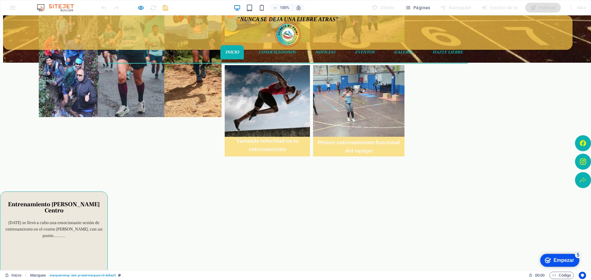
click at [186, 158] on div at bounding box center [295, 152] width 591 height 62
click at [188, 133] on div at bounding box center [295, 152] width 591 height 62
click at [191, 118] on div "Fin de semana cargada de emociones Entrenamiento en el Centro [PERSON_NAME] Sen…" at bounding box center [291, 43] width 508 height 209
click at [195, 152] on div at bounding box center [295, 152] width 591 height 62
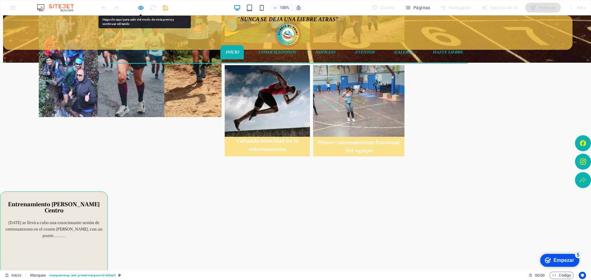
click at [193, 157] on div at bounding box center [295, 152] width 591 height 62
click at [186, 126] on div at bounding box center [295, 152] width 591 height 62
click at [88, 108] on div "Fin de semana cargada de emociones Entrenamiento en el Centro [PERSON_NAME] Sen…" at bounding box center [291, 43] width 508 height 209
click at [106, 101] on div at bounding box center [130, 44] width 183 height 146
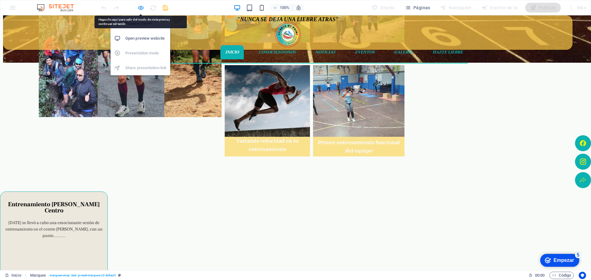
click at [142, 8] on icon "button" at bounding box center [140, 7] width 7 height 7
select select "px"
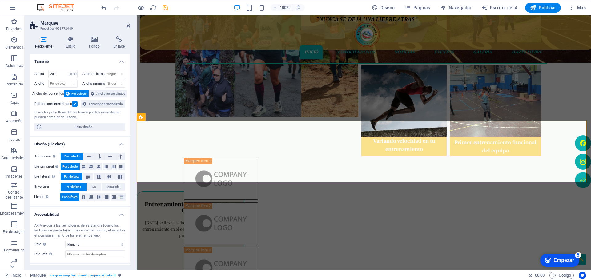
click at [162, 91] on div ""NUNCA SE DEJA UNA LIEBRE ATRAS" Inicio Conociéndonos Noticias Eventos Galería …" at bounding box center [364, 159] width 454 height 772
click at [159, 84] on div ""NUNCA SE DEJA UNA LIEBRE ATRAS" Inicio Conociéndonos Noticias Eventos Galería …" at bounding box center [364, 159] width 454 height 772
click at [155, 62] on div ""NUNCA SE DEJA UNA LIEBRE ATRAS" Inicio Conociéndonos Noticias Eventos Galería …" at bounding box center [364, 159] width 454 height 772
click at [465, 8] on font "Navegador" at bounding box center [460, 7] width 23 height 5
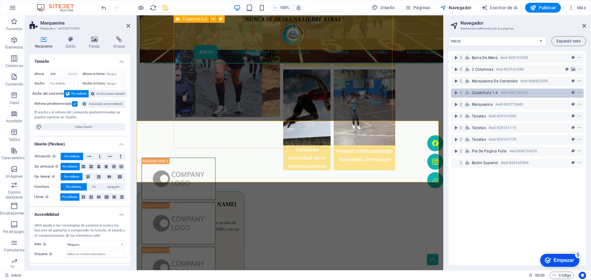
click at [479, 92] on font "Cuadrícula 1-4" at bounding box center [485, 93] width 26 height 4
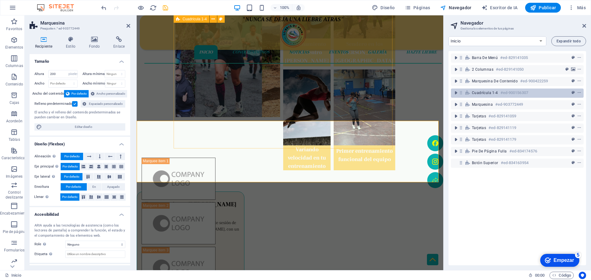
click at [479, 93] on font "Cuadrícula 1-4" at bounding box center [485, 93] width 26 height 4
select select "px"
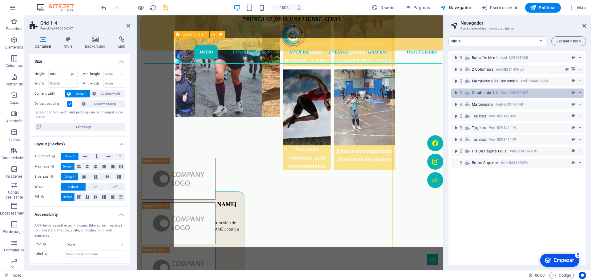
scroll to position [154, 0]
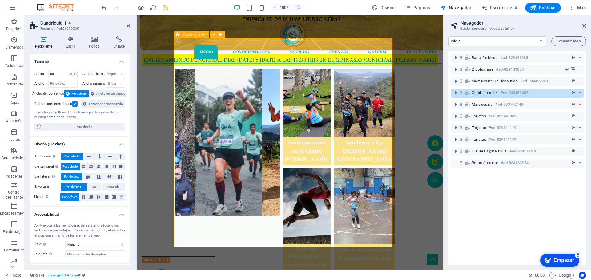
click at [479, 93] on font "Cuadrícula 1-4" at bounding box center [485, 93] width 26 height 4
drag, startPoint x: 65, startPoint y: 73, endPoint x: 31, endPoint y: 74, distance: 34.2
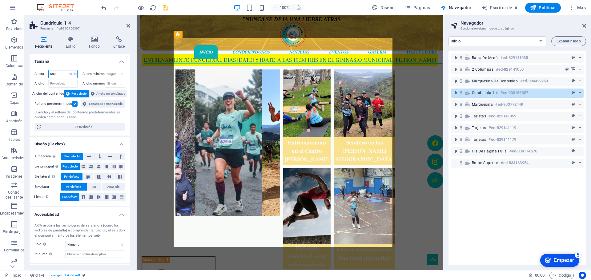
click at [32, 74] on div "Altura 680 Por defecto píxeles movimiento rápido del ojo % vh Volkswagen Altura…" at bounding box center [80, 100] width 101 height 70
type input "500"
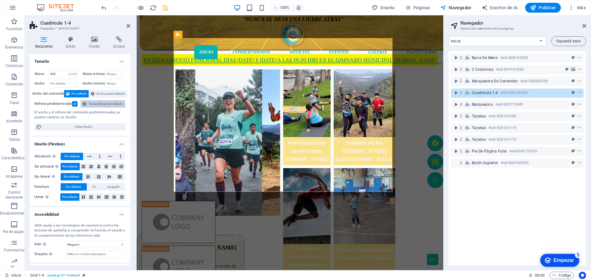
click at [120, 105] on font "Espaciado personalizado" at bounding box center [106, 103] width 34 height 3
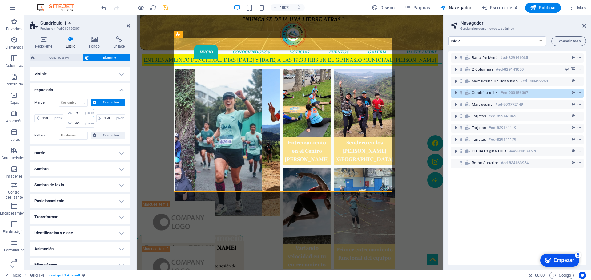
drag, startPoint x: 78, startPoint y: 114, endPoint x: 68, endPoint y: 115, distance: 10.5
click at [68, 115] on div "-90 auto píxeles % movimiento rápido del ojo Volkswagen vh" at bounding box center [80, 113] width 28 height 8
type input "0"
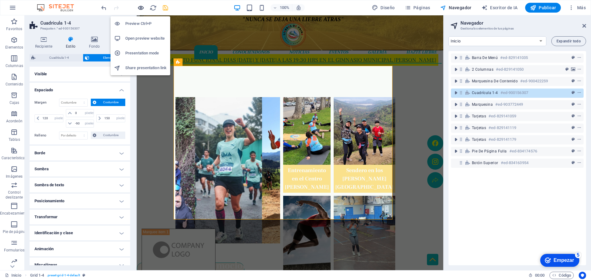
click at [138, 8] on icon "button" at bounding box center [140, 7] width 7 height 7
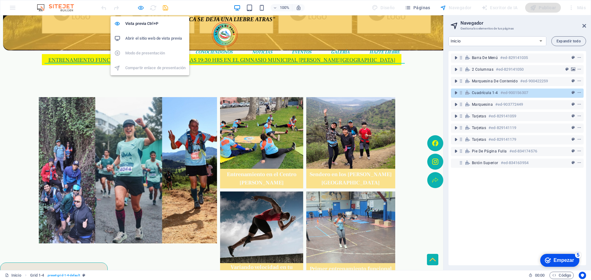
click at [140, 9] on icon "button" at bounding box center [140, 7] width 7 height 7
select select "px"
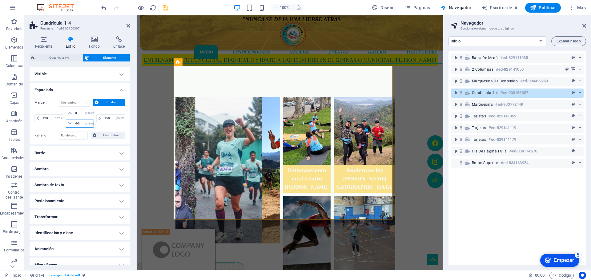
drag, startPoint x: 81, startPoint y: 123, endPoint x: 63, endPoint y: 124, distance: 17.3
click at [66, 124] on div "-90 auto píxeles % movimiento rápido del ojo Volkswagen vh" at bounding box center [80, 124] width 28 height 8
type input "0"
type input "-100"
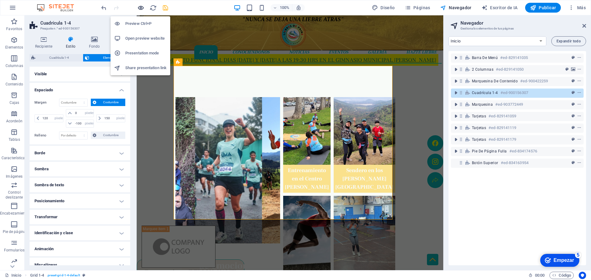
click at [142, 7] on icon "button" at bounding box center [140, 7] width 7 height 7
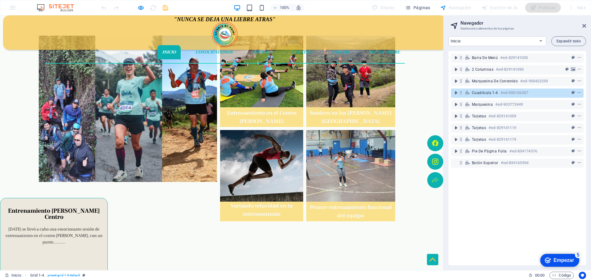
scroll to position [246, 0]
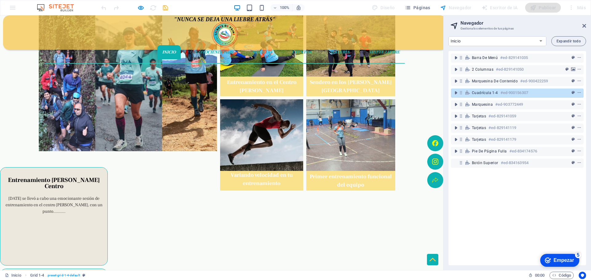
click at [114, 135] on div at bounding box center [221, 128] width 443 height 62
click at [485, 106] on font "Marquesina" at bounding box center [482, 104] width 21 height 4
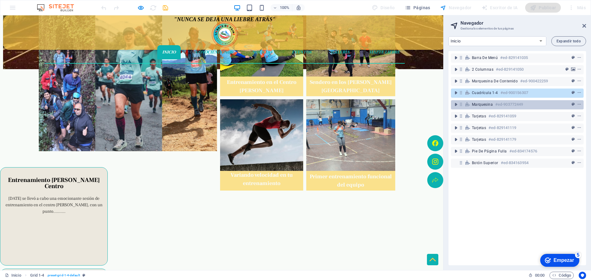
click at [485, 106] on font "Marquesina" at bounding box center [482, 104] width 21 height 4
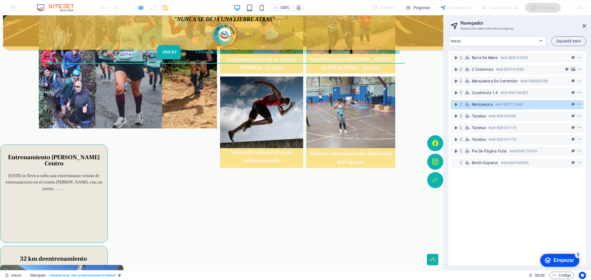
click at [485, 106] on font "Marquesina" at bounding box center [482, 104] width 21 height 4
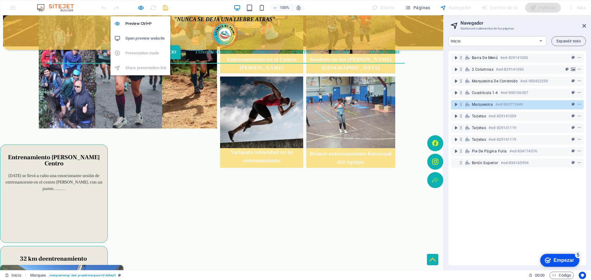
drag, startPoint x: 138, startPoint y: 7, endPoint x: 152, endPoint y: 10, distance: 14.9
click at [138, 7] on icon "button" at bounding box center [140, 7] width 7 height 7
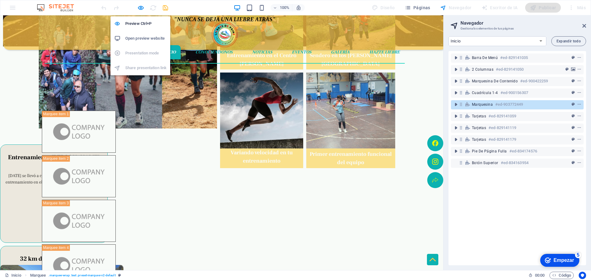
select select "px"
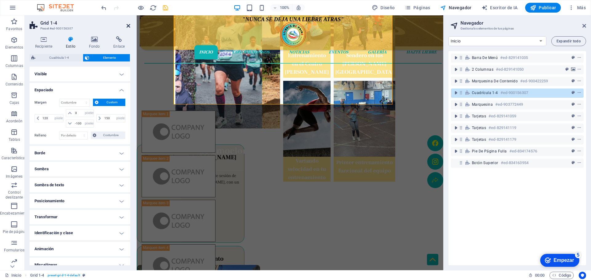
click at [127, 25] on icon at bounding box center [128, 25] width 4 height 5
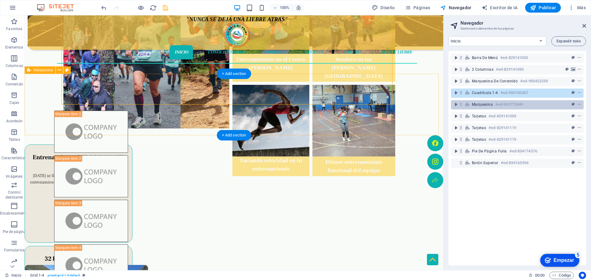
click at [482, 106] on font "Marquesina" at bounding box center [482, 104] width 21 height 4
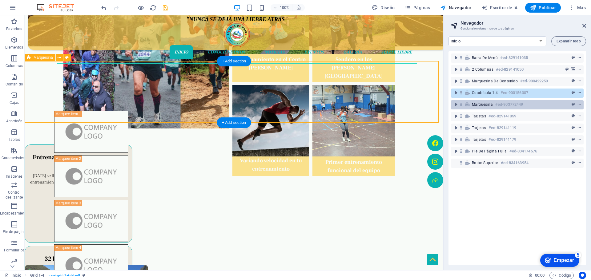
click at [482, 106] on font "Marquesina" at bounding box center [482, 104] width 21 height 4
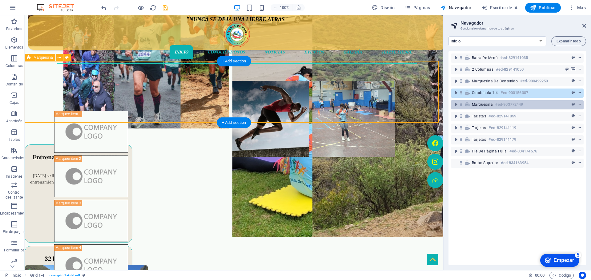
select select "px"
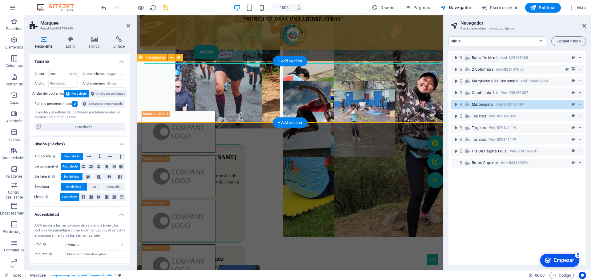
scroll to position [282, 0]
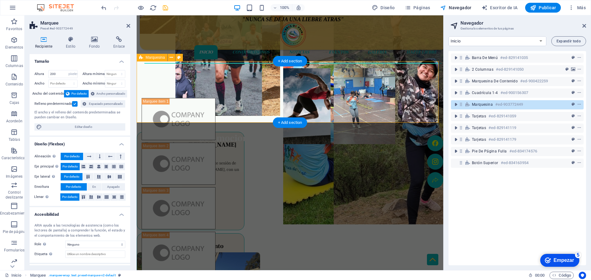
click at [482, 106] on font "Marquesina" at bounding box center [482, 104] width 21 height 4
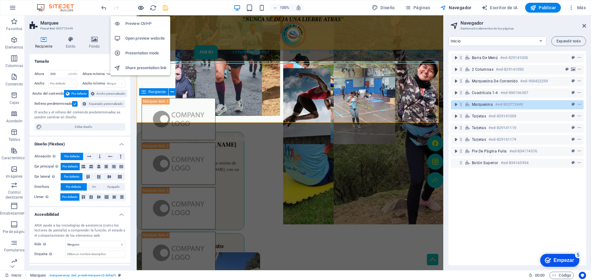
click at [140, 8] on icon "button" at bounding box center [140, 7] width 7 height 7
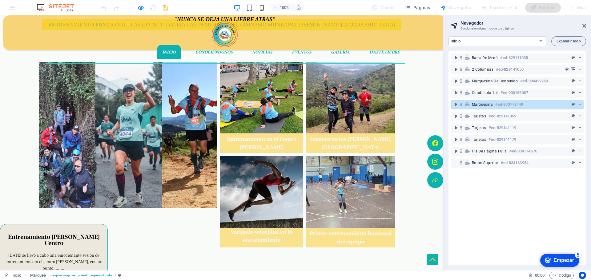
scroll to position [220, 0]
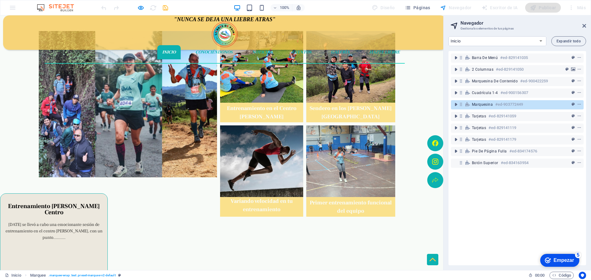
click at [478, 106] on font "Marquesina" at bounding box center [482, 104] width 21 height 4
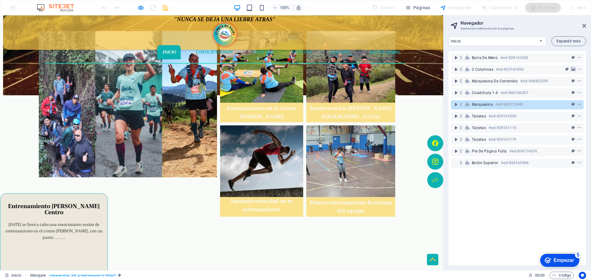
scroll to position [269, 0]
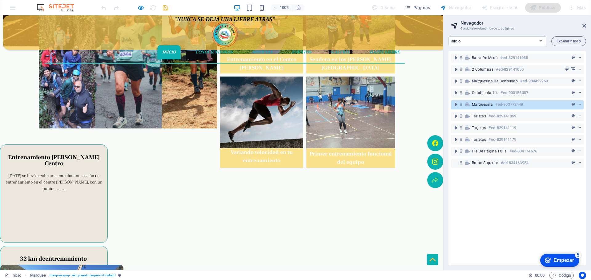
click at [478, 106] on font "Marquesina" at bounding box center [482, 104] width 21 height 4
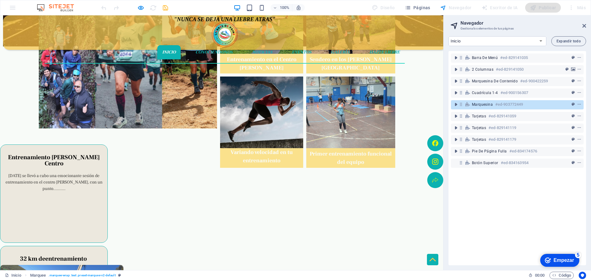
click at [478, 106] on font "Marquesina" at bounding box center [482, 104] width 21 height 4
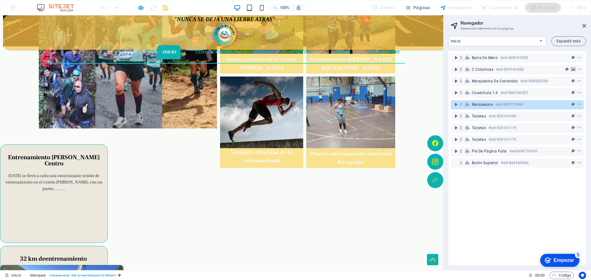
click at [478, 106] on font "Marquesina" at bounding box center [482, 104] width 21 height 4
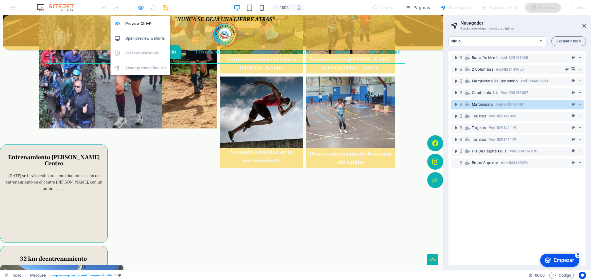
click at [142, 8] on icon "button" at bounding box center [140, 7] width 7 height 7
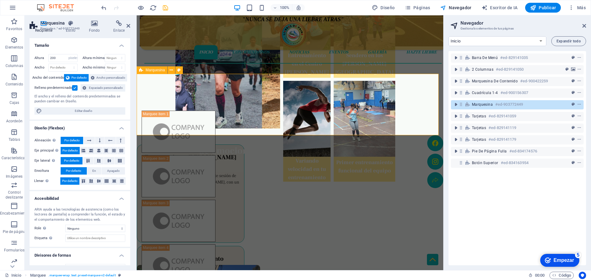
click at [479, 105] on font "Marquesina" at bounding box center [482, 104] width 21 height 4
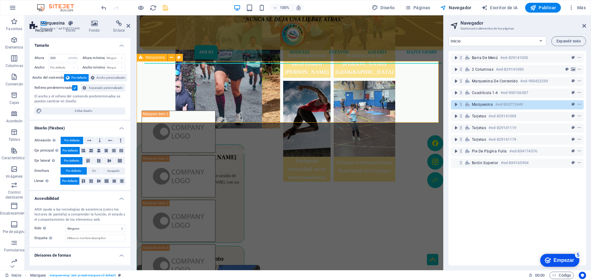
click at [479, 105] on font "Marquesina" at bounding box center [482, 104] width 21 height 4
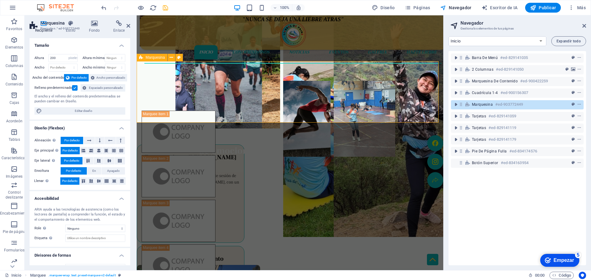
scroll to position [282, 0]
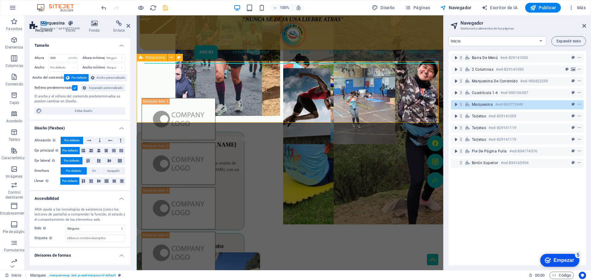
click at [479, 105] on font "Marquesina" at bounding box center [482, 104] width 21 height 4
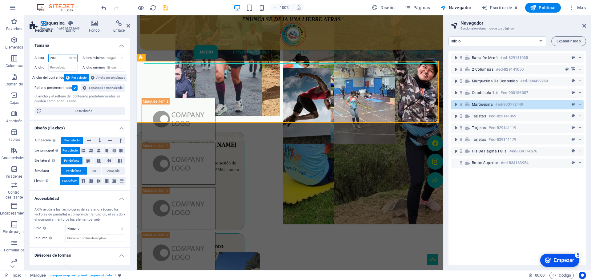
drag, startPoint x: 58, startPoint y: 57, endPoint x: 44, endPoint y: 56, distance: 14.5
click at [44, 56] on div "Altura 200 Por defecto píxeles movimiento rápido del ojo % vh Volkswagen" at bounding box center [55, 58] width 43 height 8
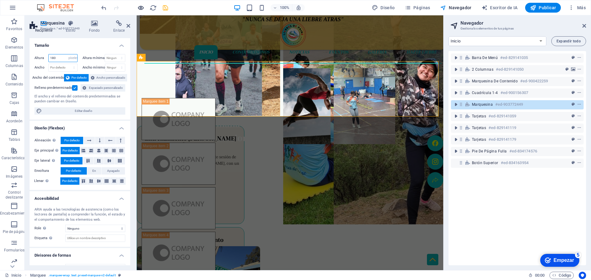
type input "180"
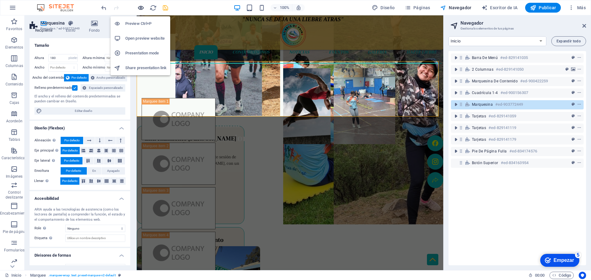
click at [141, 8] on icon "button" at bounding box center [140, 7] width 7 height 7
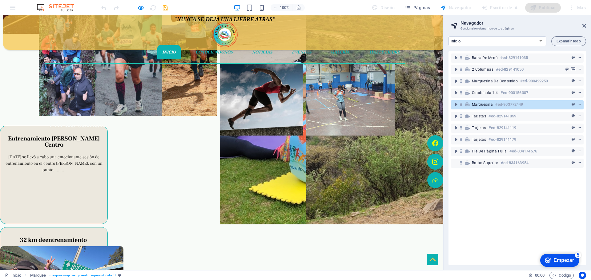
click at [208, 98] on div at bounding box center [221, 88] width 443 height 55
click at [480, 95] on div "Cuadrícula 1-4 #ed-900156307" at bounding box center [512, 92] width 81 height 7
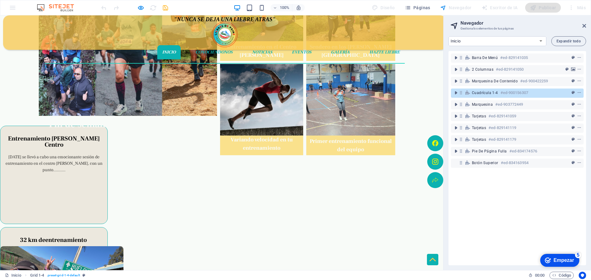
scroll to position [154, 0]
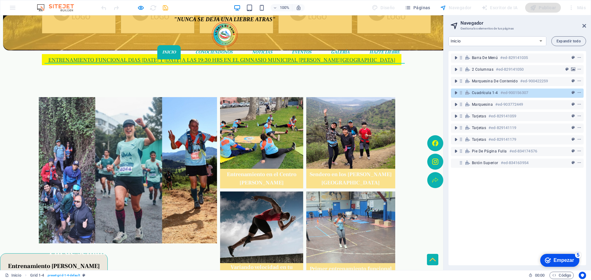
click at [483, 90] on span "Cuadrícula 1-4" at bounding box center [485, 92] width 26 height 5
click at [484, 91] on font "Cuadrícula 1-4" at bounding box center [485, 93] width 26 height 4
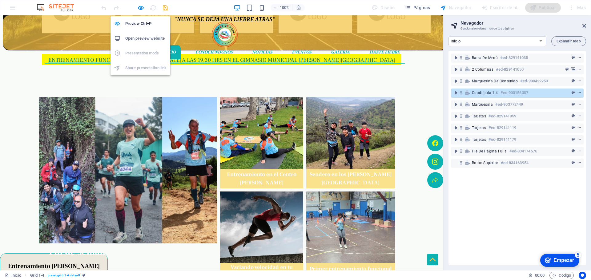
click at [140, 7] on icon "button" at bounding box center [140, 7] width 7 height 7
select select "px"
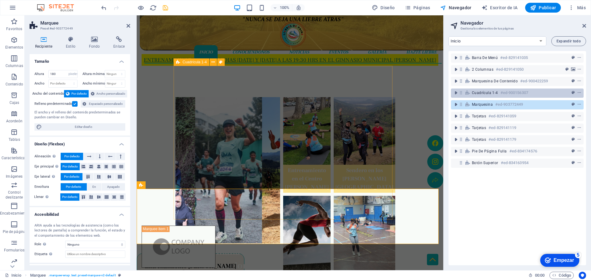
click at [477, 92] on font "Cuadrícula 1-4" at bounding box center [485, 93] width 26 height 4
select select "px"
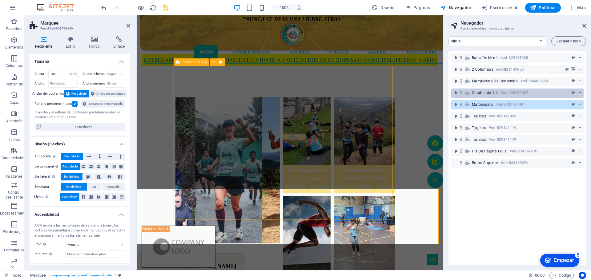
select select "px"
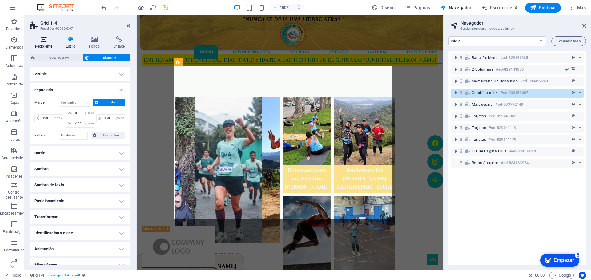
click at [43, 42] on h4 "Recipiente" at bounding box center [45, 42] width 31 height 13
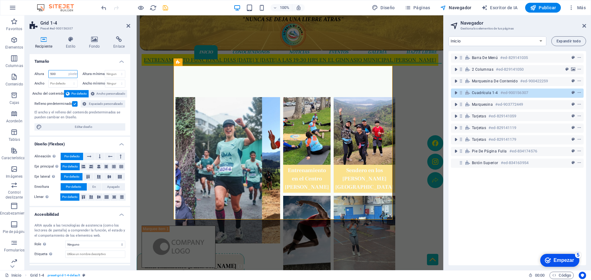
drag, startPoint x: 52, startPoint y: 73, endPoint x: 43, endPoint y: 72, distance: 8.7
click at [43, 72] on div "Altura 500 Por defecto píxeles movimiento rápido del ojo % vh Volkswagen" at bounding box center [55, 74] width 43 height 8
type input "450"
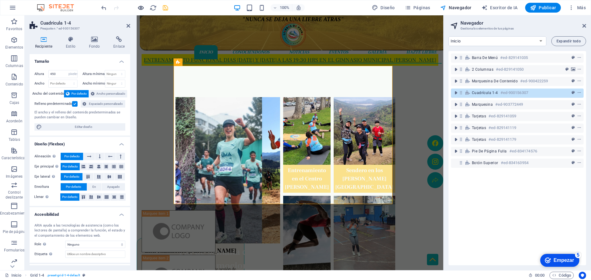
click at [143, 6] on icon "button" at bounding box center [140, 7] width 7 height 7
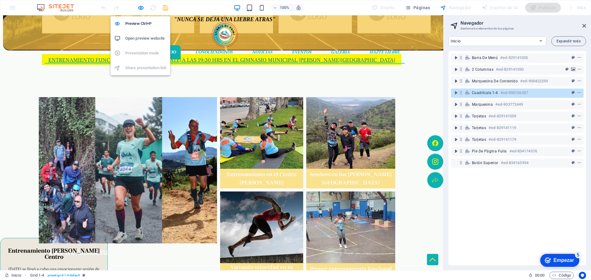
click at [139, 9] on icon "button" at bounding box center [140, 7] width 7 height 7
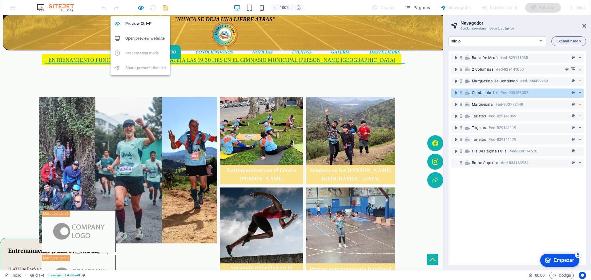
select select "px"
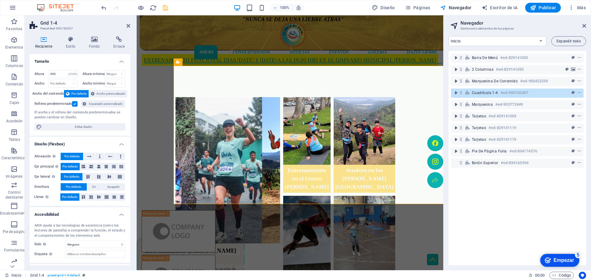
click at [105, 8] on icon "deshacer" at bounding box center [103, 7] width 7 height 7
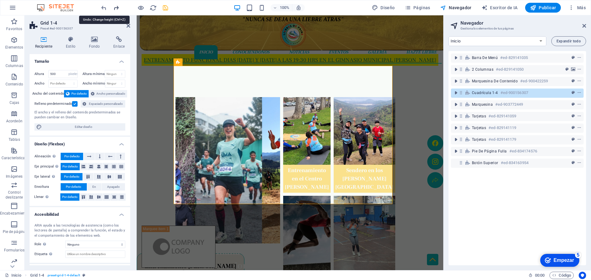
type input "500"
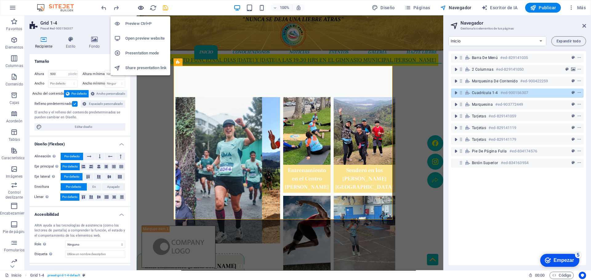
click at [138, 6] on icon "button" at bounding box center [140, 7] width 7 height 7
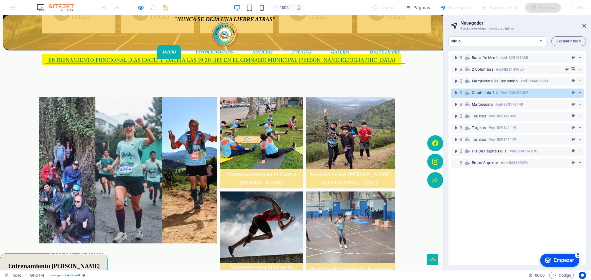
click at [46, 218] on div at bounding box center [221, 216] width 443 height 55
drag, startPoint x: 40, startPoint y: 229, endPoint x: 396, endPoint y: 88, distance: 382.3
click at [41, 229] on div at bounding box center [221, 216] width 443 height 55
click at [141, 6] on icon "button" at bounding box center [140, 7] width 7 height 7
select select "px"
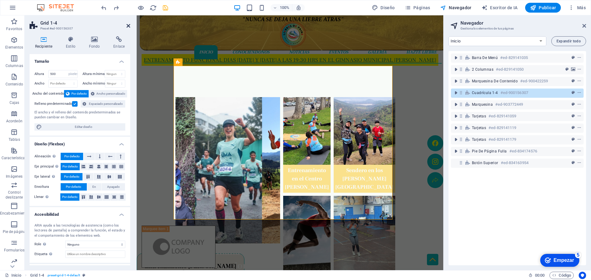
click at [129, 24] on header "Grid 1-4 Preset #ed-900156307" at bounding box center [80, 23] width 101 height 16
click at [129, 26] on icon at bounding box center [128, 25] width 4 height 5
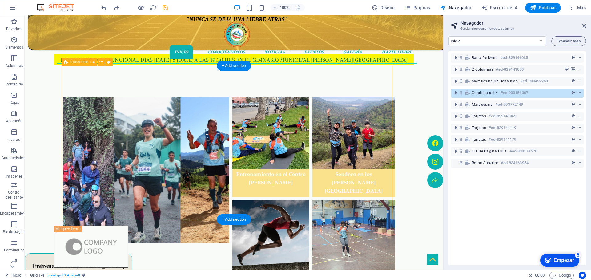
click at [473, 93] on font "Cuadrícula 1-4" at bounding box center [485, 93] width 26 height 4
select select "px"
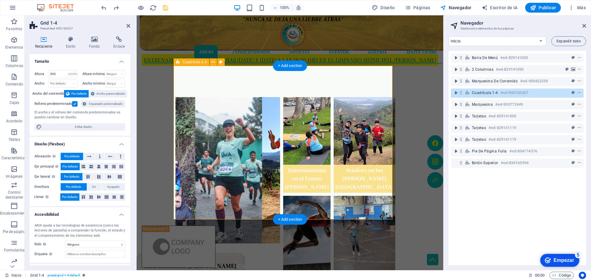
click at [473, 93] on font "Cuadrícula 1-4" at bounding box center [485, 93] width 26 height 4
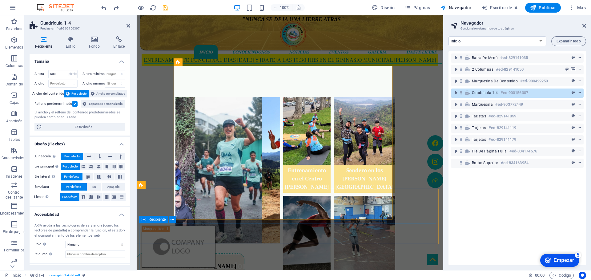
click at [405, 237] on div at bounding box center [289, 224] width 302 height 226
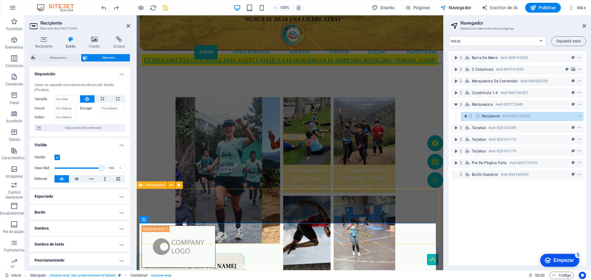
click at [413, 216] on div at bounding box center [290, 216] width 306 height 55
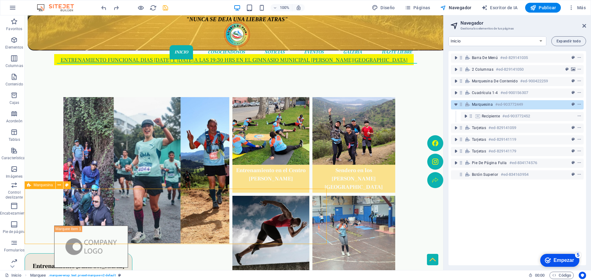
click at [413, 216] on div at bounding box center [234, 216] width 418 height 55
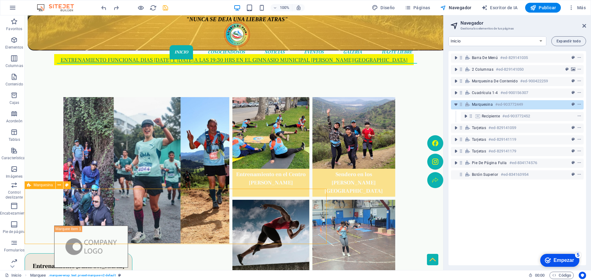
click at [413, 216] on div at bounding box center [234, 216] width 418 height 55
select select "px"
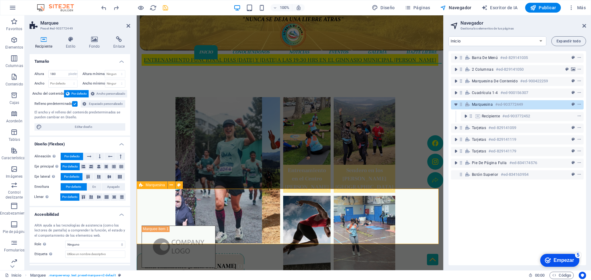
click at [413, 216] on div at bounding box center [290, 216] width 306 height 55
click at [128, 25] on header "Marquee Preset #ed-903772449" at bounding box center [80, 23] width 101 height 16
drag, startPoint x: 129, startPoint y: 25, endPoint x: 112, endPoint y: 12, distance: 20.9
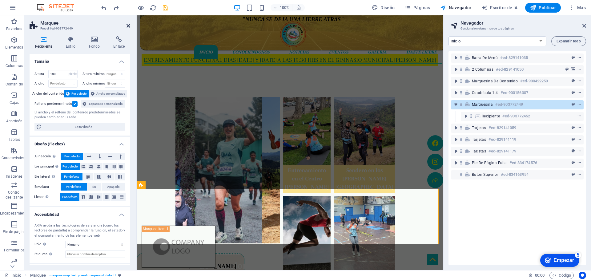
click at [129, 25] on icon at bounding box center [128, 25] width 4 height 5
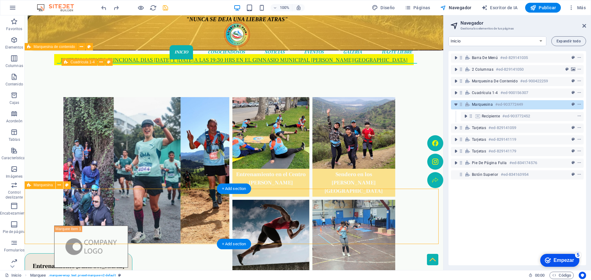
click at [420, 202] on div at bounding box center [234, 216] width 418 height 55
drag, startPoint x: 420, startPoint y: 202, endPoint x: 308, endPoint y: 202, distance: 111.7
click at [420, 202] on div at bounding box center [234, 216] width 418 height 55
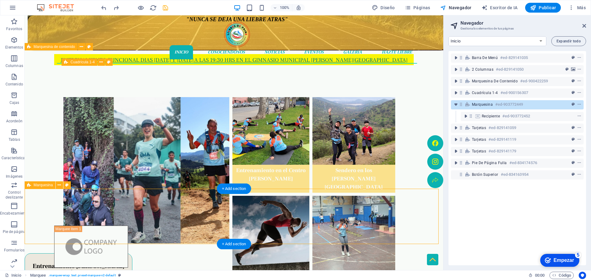
select select "px"
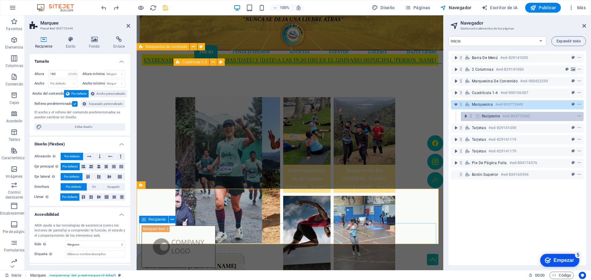
click at [491, 115] on font "Recipiente" at bounding box center [491, 116] width 18 height 4
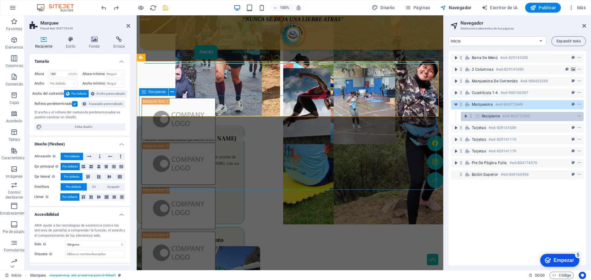
click at [491, 115] on font "Recipiente" at bounding box center [491, 116] width 18 height 4
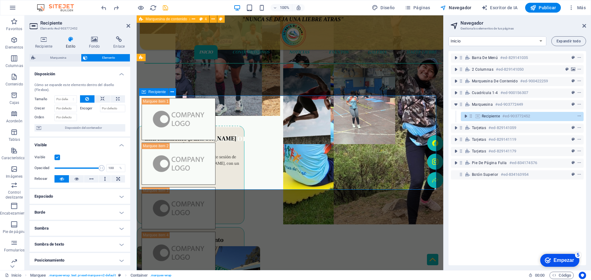
click at [491, 115] on font "Recipiente" at bounding box center [491, 116] width 18 height 4
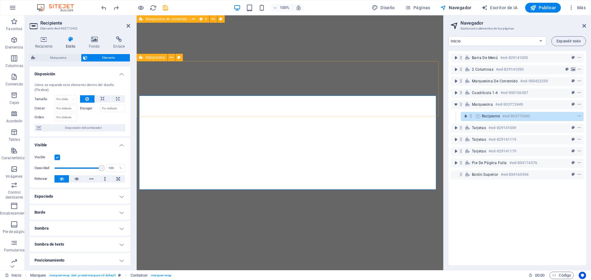
click at [154, 58] on font "Marquesina" at bounding box center [155, 57] width 19 height 4
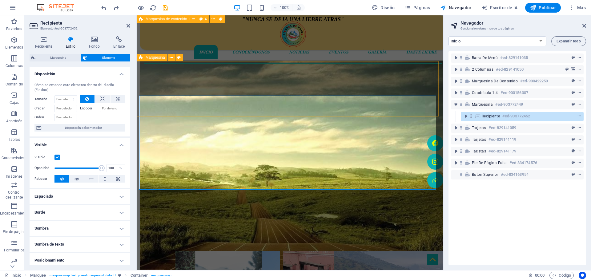
click at [154, 58] on font "Marquesina" at bounding box center [155, 57] width 19 height 4
select select "px"
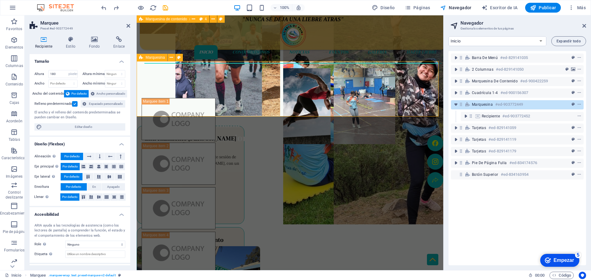
click at [154, 58] on font "Marquesina" at bounding box center [155, 57] width 19 height 4
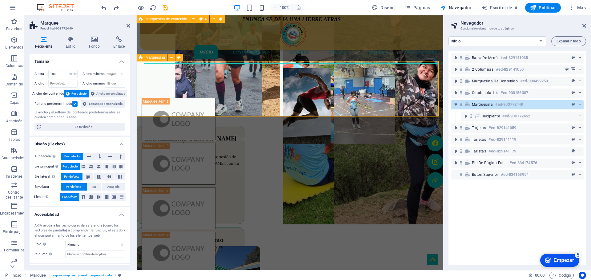
click at [154, 58] on font "Marquesina" at bounding box center [155, 57] width 19 height 4
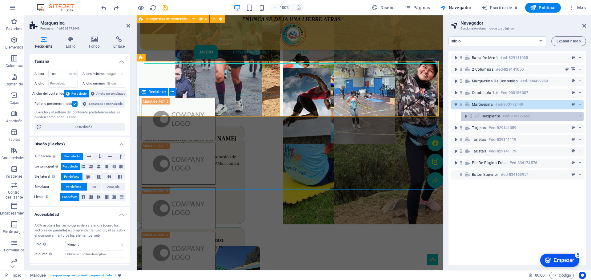
click at [496, 118] on span "Recipiente" at bounding box center [491, 116] width 18 height 5
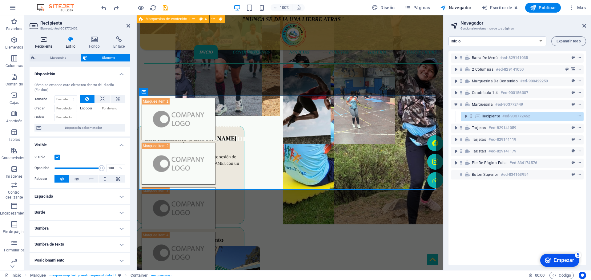
click at [51, 46] on font "Recipiente" at bounding box center [43, 46] width 17 height 4
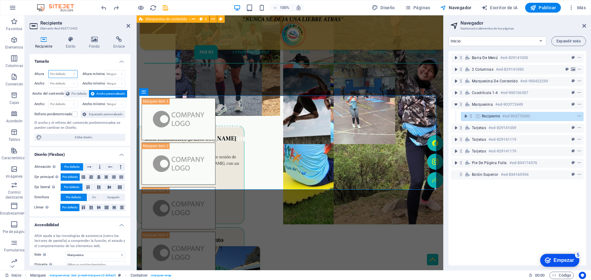
click at [60, 73] on select "Por defecto píxeles movimiento rápido del ojo % vh Volkswagen" at bounding box center [63, 73] width 29 height 7
select select "px"
click at [68, 70] on select "Por defecto píxeles movimiento rápido del ojo % vh Volkswagen" at bounding box center [63, 73] width 29 height 7
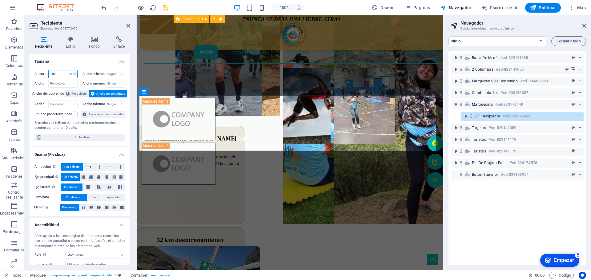
type input "180"
click at [166, 11] on icon "ahorrar" at bounding box center [165, 7] width 7 height 7
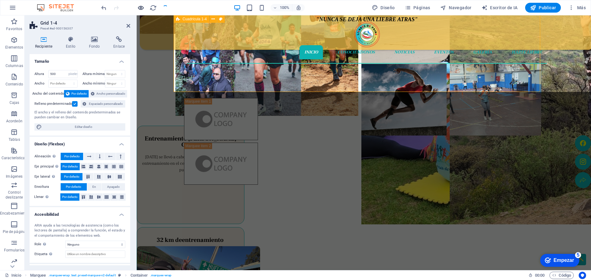
click at [142, 9] on icon "button" at bounding box center [140, 7] width 7 height 7
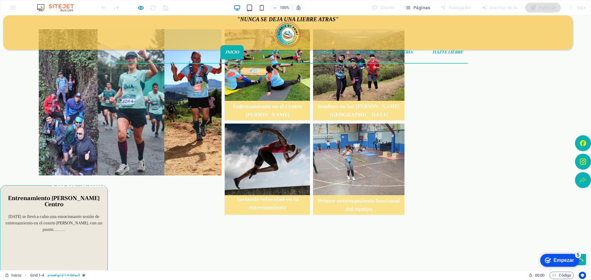
scroll to position [251, 0]
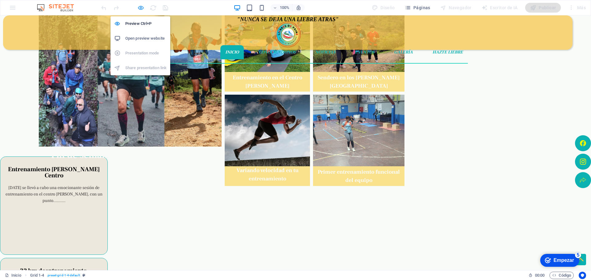
click at [142, 9] on icon "button" at bounding box center [140, 7] width 7 height 7
select select "px"
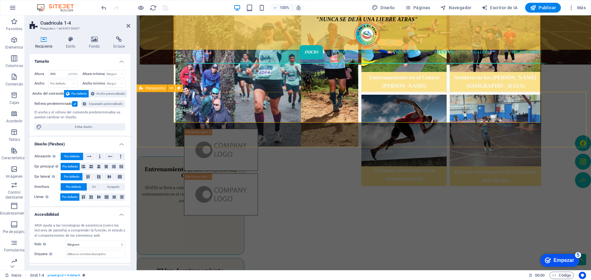
click at [152, 117] on div at bounding box center [364, 119] width 454 height 55
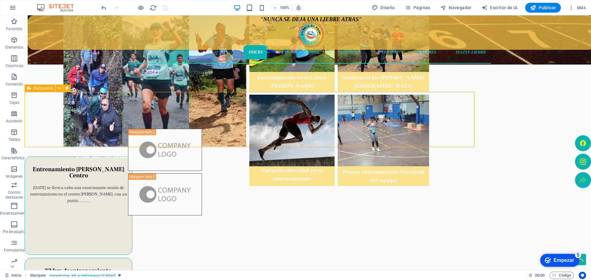
click at [152, 117] on div at bounding box center [308, 119] width 566 height 55
select select "px"
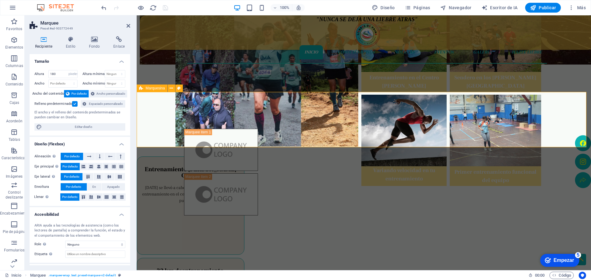
click at [166, 119] on div at bounding box center [364, 119] width 454 height 55
click at [121, 97] on span "Ancho personalizado" at bounding box center [110, 93] width 29 height 7
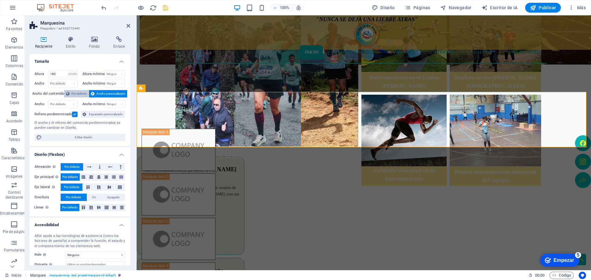
click at [80, 92] on font "Por defecto" at bounding box center [78, 93] width 15 height 3
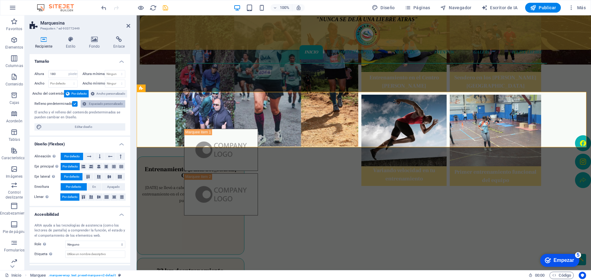
click at [92, 101] on span "Espaciado personalizado" at bounding box center [105, 103] width 35 height 7
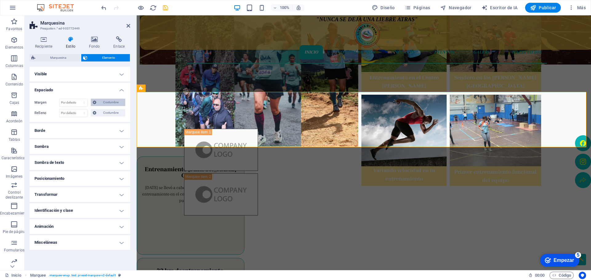
click at [105, 102] on font "Costumbre" at bounding box center [110, 102] width 15 height 3
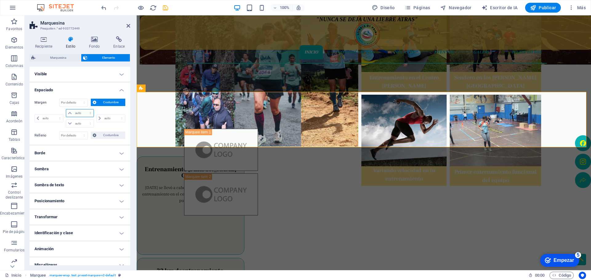
click at [85, 112] on select "auto píxeles % movimiento rápido del ojo Volkswagen vh" at bounding box center [79, 113] width 27 height 7
select select "px"
click at [84, 110] on select "auto píxeles % movimiento rápido del ojo Volkswagen vh" at bounding box center [79, 113] width 27 height 7
type input "0"
select select "px"
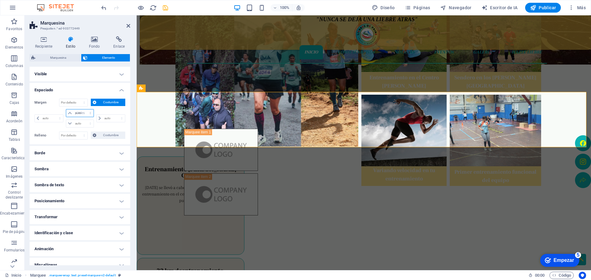
type input "0"
select select "px"
type input "0"
select select "px"
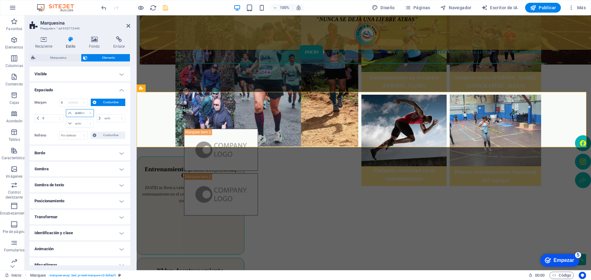
type input "0"
select select "px"
type input "50"
select select "DISABLED_OPTION_VALUE"
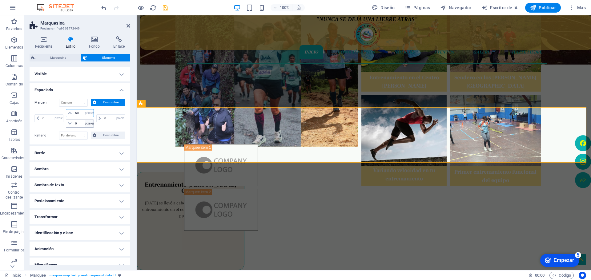
type input "5"
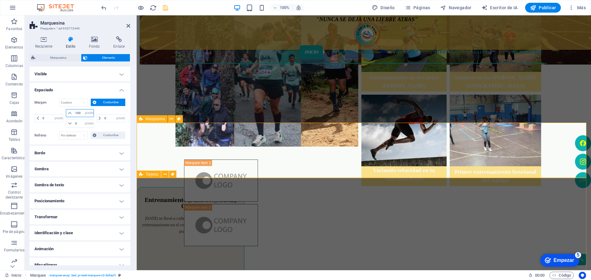
type input "100"
click at [180, 186] on div "Entrenamiento Paine Centro Este domingo se llevó a cabo una emocionante sesión …" at bounding box center [364, 233] width 454 height 111
select select "px"
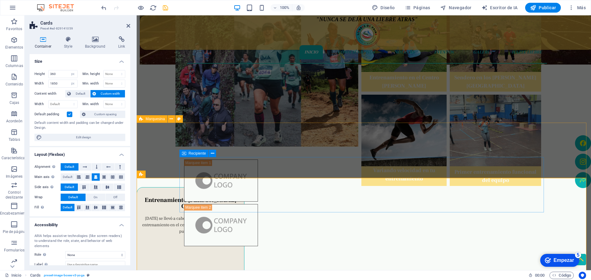
click at [181, 172] on div at bounding box center [199, 157] width 364 height 55
click at [78, 172] on figure at bounding box center [41, 153] width 74 height 42
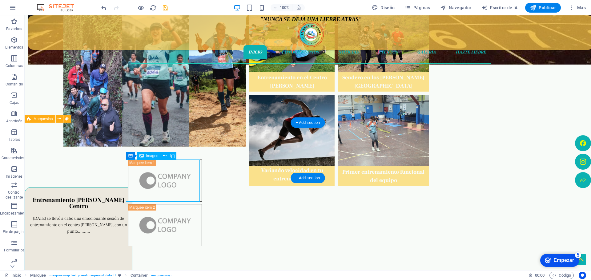
click at [181, 172] on figure at bounding box center [160, 153] width 74 height 42
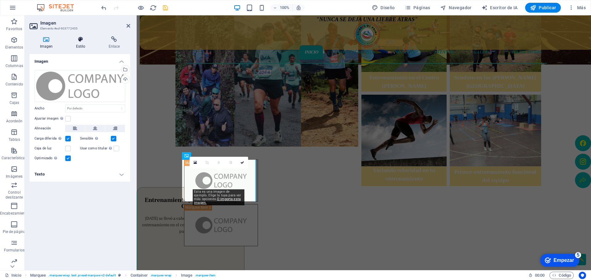
click at [78, 43] on h4 "Estilo" at bounding box center [82, 42] width 33 height 13
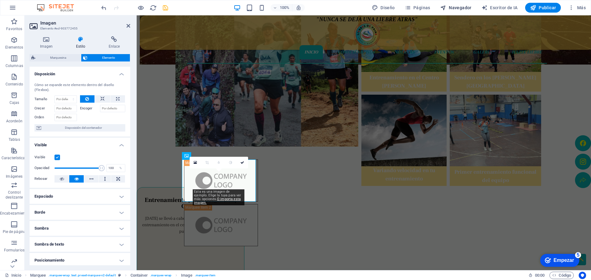
click at [465, 11] on button "Navegador" at bounding box center [456, 8] width 36 height 10
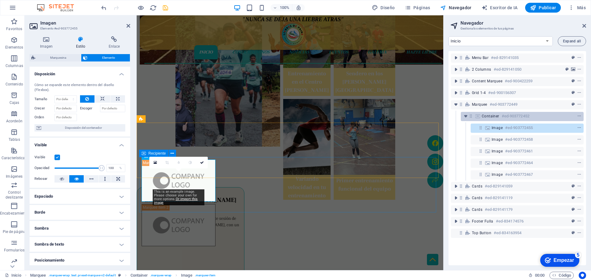
click at [488, 116] on span "Container" at bounding box center [491, 116] width 18 height 5
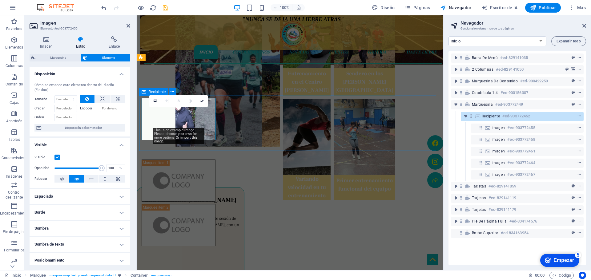
click at [488, 116] on font "Recipiente" at bounding box center [491, 116] width 18 height 4
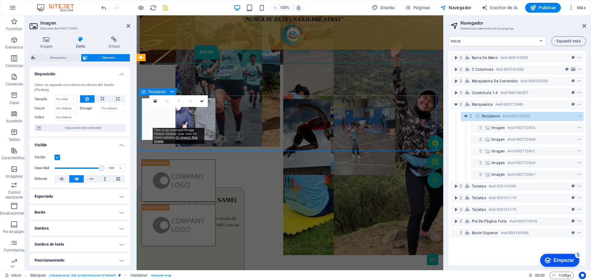
click at [488, 116] on font "Recipiente" at bounding box center [491, 116] width 18 height 4
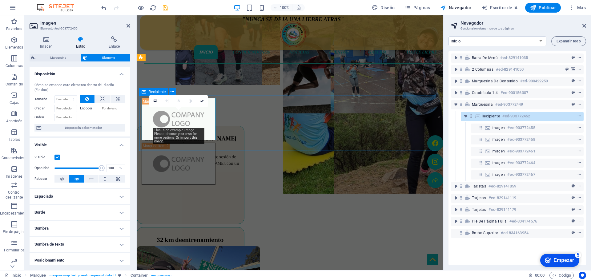
select select "px"
select select "marquee"
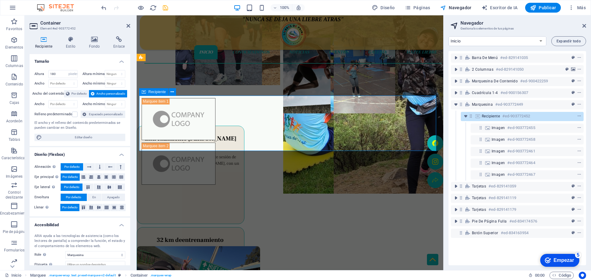
click at [488, 116] on font "Recipiente" at bounding box center [491, 116] width 18 height 4
click at [105, 116] on font "Espaciado personalizado" at bounding box center [106, 114] width 34 height 3
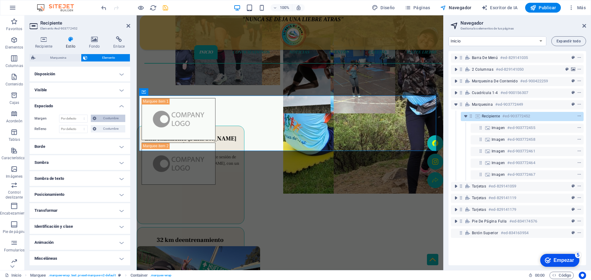
click at [99, 117] on span "Costumbre" at bounding box center [110, 118] width 25 height 7
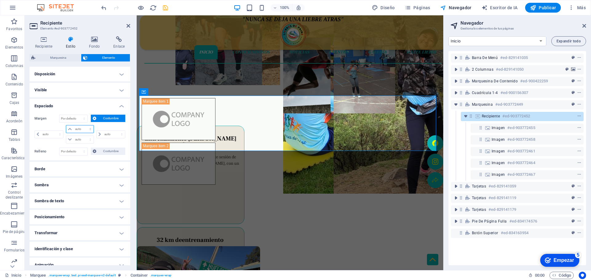
click at [78, 131] on select "auto píxeles % movimiento rápido del ojo Volkswagen vh" at bounding box center [79, 129] width 27 height 7
select select "px"
click at [84, 126] on select "auto píxeles % movimiento rápido del ojo Volkswagen vh" at bounding box center [79, 129] width 27 height 7
type input "0"
select select "px"
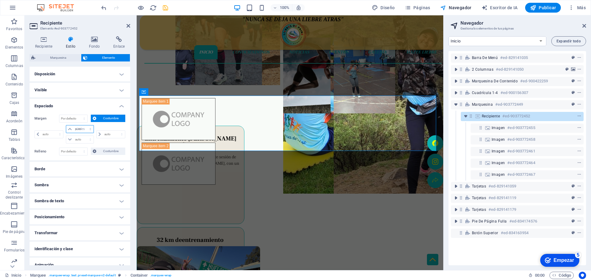
type input "0"
select select "px"
type input "0"
select select "px"
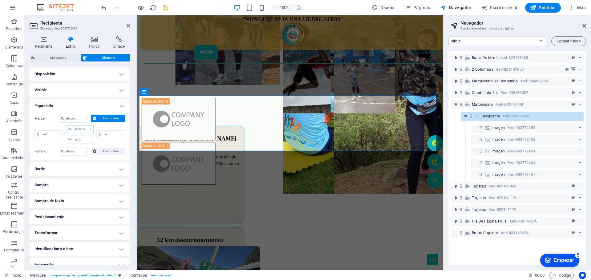
type input "0"
select select "px"
type input "-100"
select select "DISABLED_OPTION_VALUE"
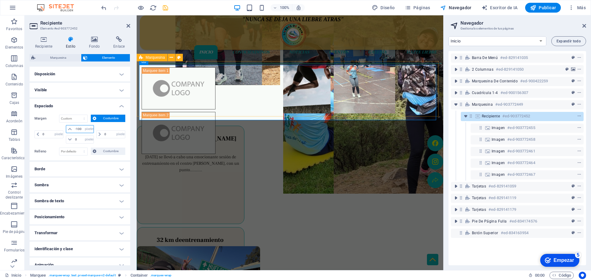
type input "-100"
click at [167, 8] on icon "ahorrar" at bounding box center [165, 7] width 7 height 7
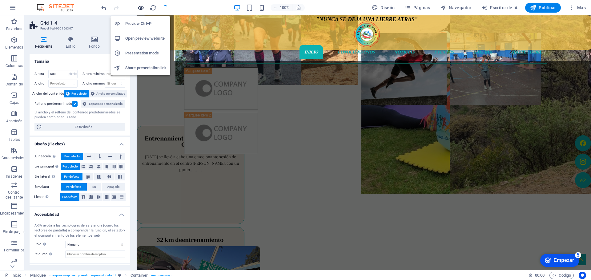
click at [140, 10] on icon "button" at bounding box center [140, 7] width 7 height 7
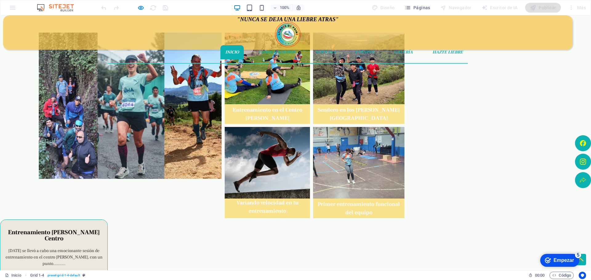
scroll to position [159, 0]
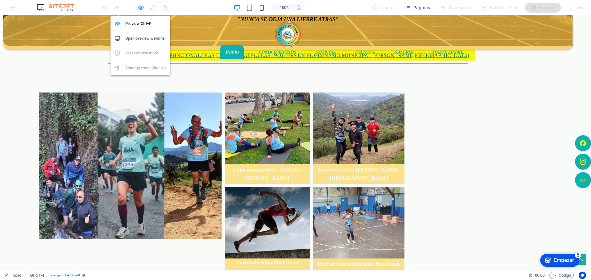
click at [143, 8] on icon "button" at bounding box center [140, 7] width 7 height 7
select select "px"
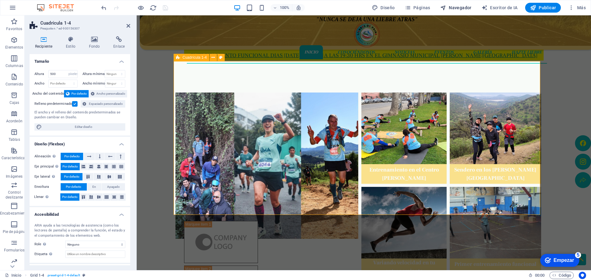
click at [465, 4] on button "Navegador" at bounding box center [456, 8] width 36 height 10
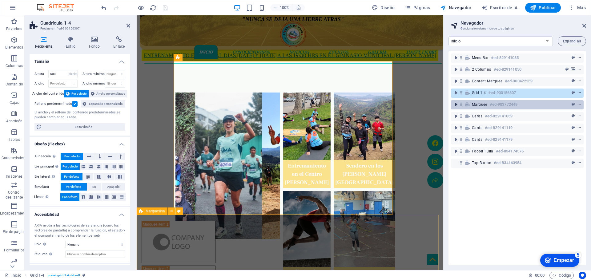
click at [456, 101] on button "toggle-expand" at bounding box center [455, 104] width 7 height 7
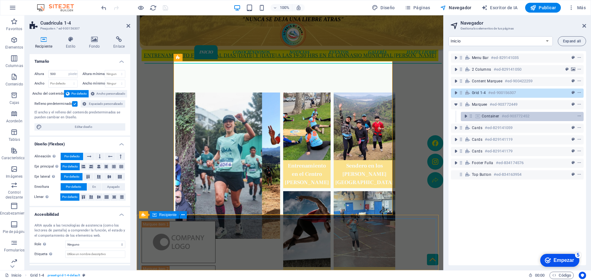
click at [483, 117] on span "Container" at bounding box center [491, 116] width 18 height 5
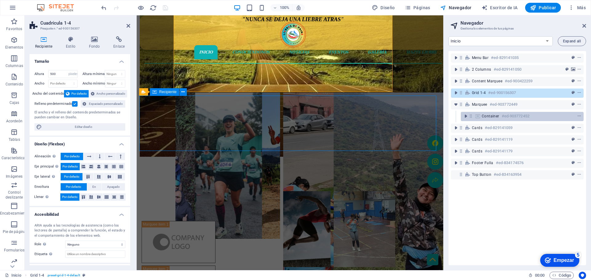
click at [483, 117] on span "Container" at bounding box center [491, 116] width 18 height 5
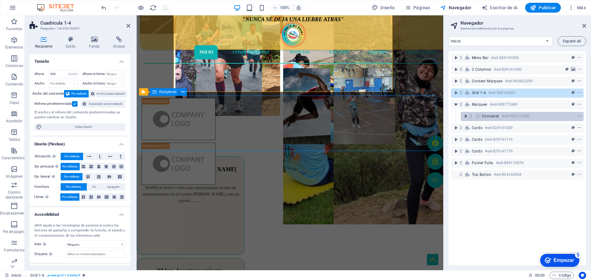
select select "px"
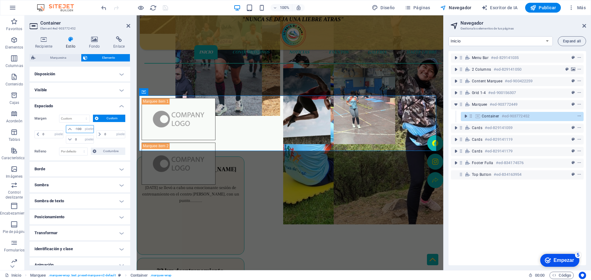
drag, startPoint x: 82, startPoint y: 130, endPoint x: 76, endPoint y: 130, distance: 6.5
click at [76, 130] on input "-100" at bounding box center [84, 129] width 20 height 7
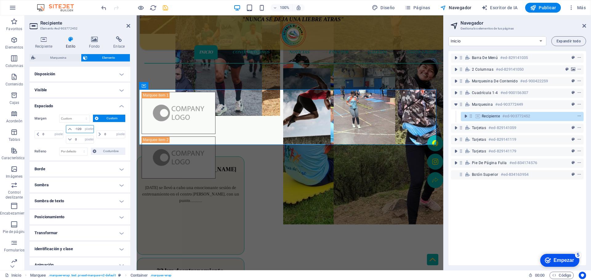
type input "-120"
click at [163, 9] on icon "ahorrar" at bounding box center [165, 7] width 7 height 7
select select "px"
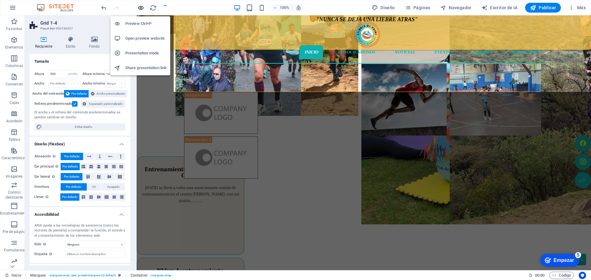
click at [144, 8] on icon "button" at bounding box center [140, 7] width 7 height 7
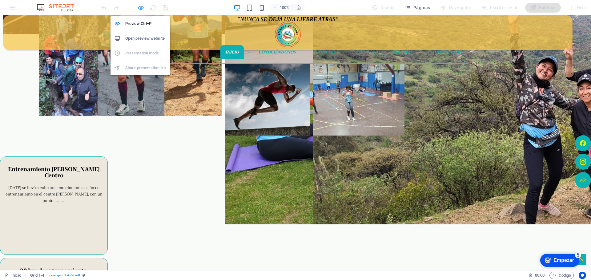
click at [141, 9] on icon "button" at bounding box center [140, 7] width 7 height 7
select select "px"
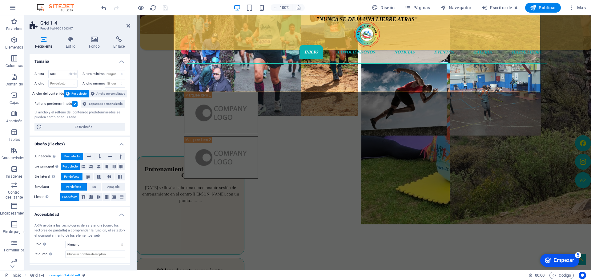
click at [166, 8] on div at bounding box center [134, 8] width 69 height 10
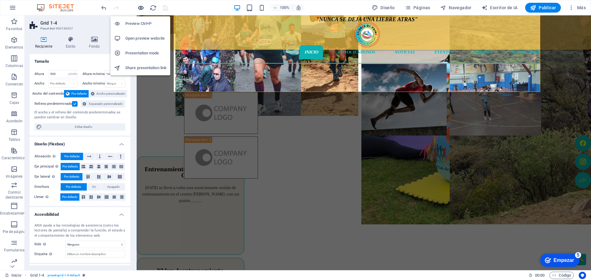
click at [142, 6] on icon "button" at bounding box center [140, 7] width 7 height 7
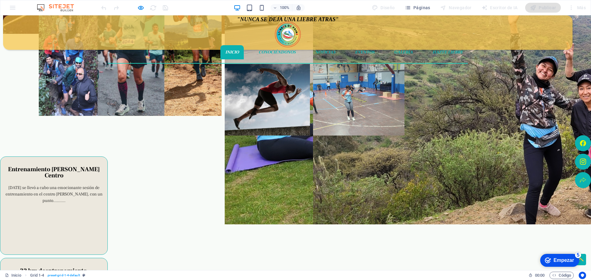
click at [166, 8] on div at bounding box center [134, 8] width 69 height 10
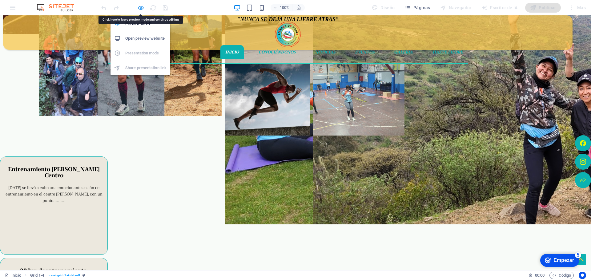
click at [140, 7] on icon "button" at bounding box center [140, 7] width 7 height 7
select select "px"
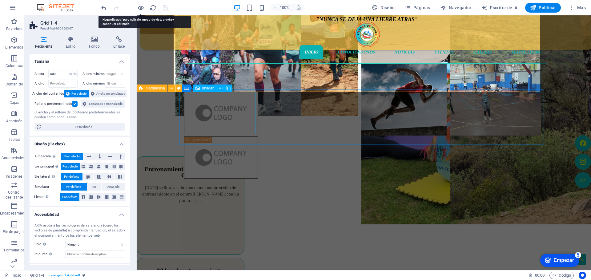
click at [116, 106] on figure at bounding box center [79, 85] width 74 height 42
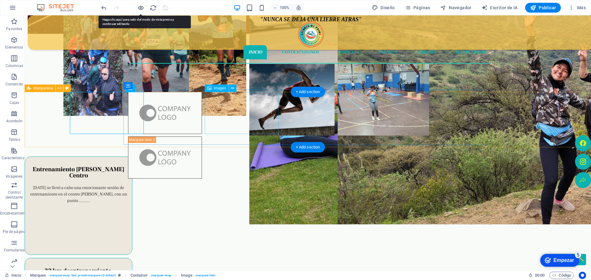
click at [200, 114] on figure at bounding box center [163, 130] width 74 height 42
click at [170, 106] on figure at bounding box center [163, 85] width 74 height 42
click at [170, 106] on figure at bounding box center [154, 85] width 74 height 42
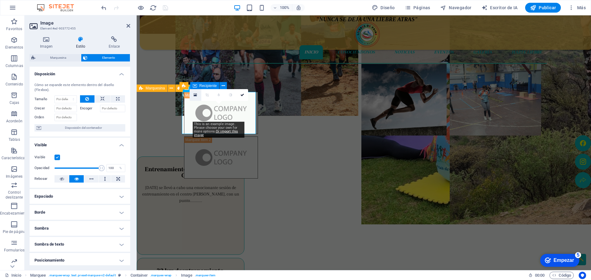
click at [196, 97] on icon at bounding box center [195, 95] width 3 height 4
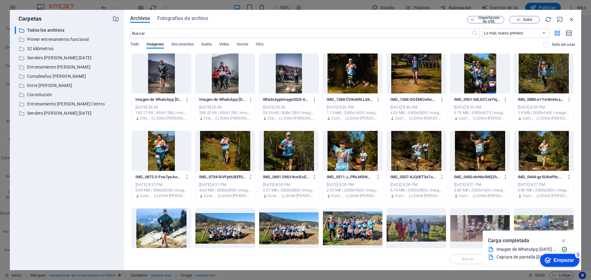
scroll to position [1740, 0]
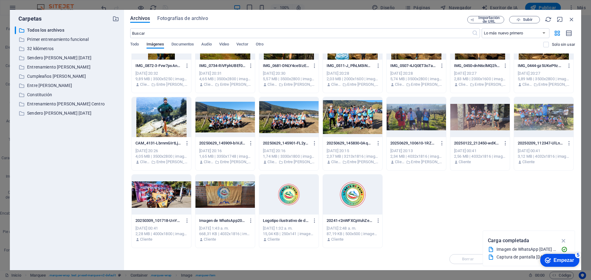
click at [282, 190] on div at bounding box center [288, 195] width 59 height 40
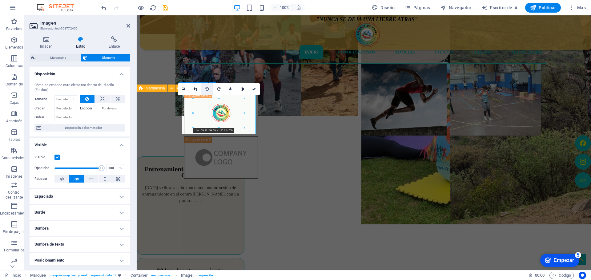
click at [184, 87] on icon at bounding box center [183, 89] width 3 height 4
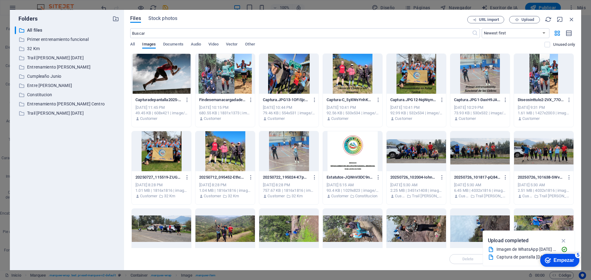
click at [556, 186] on div "Capturadepantalla2025-09-02174503-uPiDt06k2lVdQIwClBETmA.jpg Capturadepantalla2…" at bounding box center [352, 246] width 445 height 384
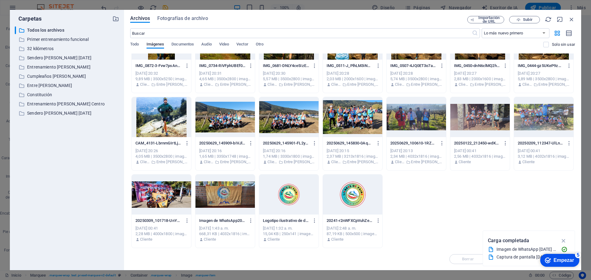
click at [355, 207] on div at bounding box center [352, 195] width 59 height 40
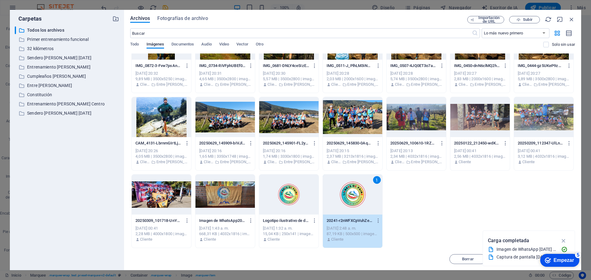
click at [355, 207] on div "1" at bounding box center [352, 195] width 59 height 40
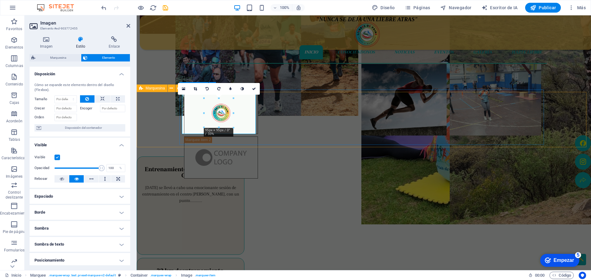
click at [219, 106] on figure at bounding box center [219, 85] width 74 height 42
drag, startPoint x: 233, startPoint y: 128, endPoint x: 240, endPoint y: 131, distance: 7.7
click at [93, 106] on figure at bounding box center [56, 85] width 74 height 42
click at [107, 10] on icon "deshacer" at bounding box center [103, 7] width 7 height 7
click at [117, 106] on figure at bounding box center [80, 85] width 74 height 42
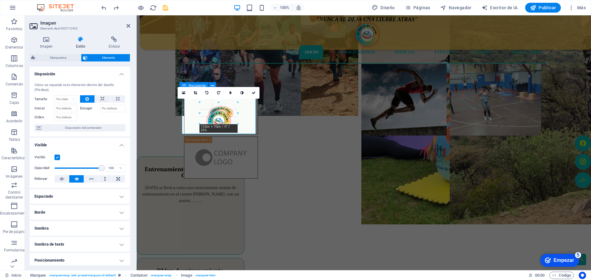
drag, startPoint x: 233, startPoint y: 129, endPoint x: 222, endPoint y: 121, distance: 14.0
click at [105, 9] on icon "deshacer" at bounding box center [103, 7] width 7 height 7
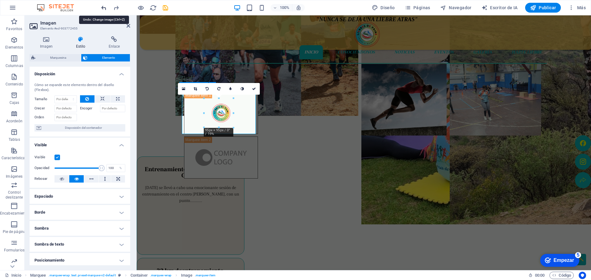
click at [103, 9] on icon "deshacer" at bounding box center [103, 7] width 7 height 7
drag, startPoint x: 250, startPoint y: 129, endPoint x: 255, endPoint y: 132, distance: 5.1
click at [218, 106] on figure at bounding box center [220, 85] width 74 height 42
click at [252, 87] on icon at bounding box center [254, 89] width 4 height 4
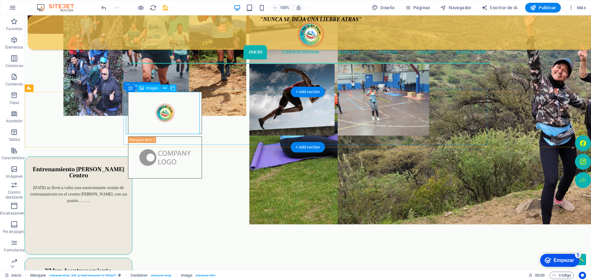
click at [165, 106] on figure at bounding box center [162, 85] width 74 height 42
click at [170, 106] on figure at bounding box center [163, 85] width 74 height 42
click at [63, 106] on figure at bounding box center [26, 85] width 74 height 42
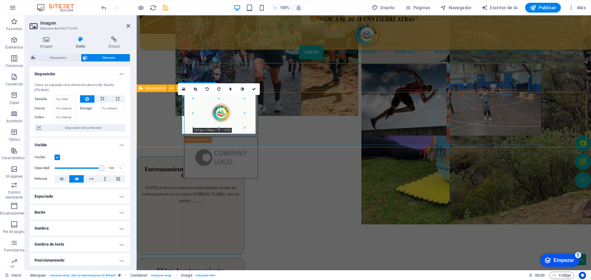
click at [218, 106] on figure at bounding box center [220, 85] width 74 height 42
click at [218, 106] on figure at bounding box center [219, 85] width 74 height 42
click at [218, 106] on figure at bounding box center [218, 85] width 74 height 42
click at [82, 46] on font "Estilo" at bounding box center [81, 46] width 10 height 4
click at [52, 40] on icon at bounding box center [47, 39] width 34 height 6
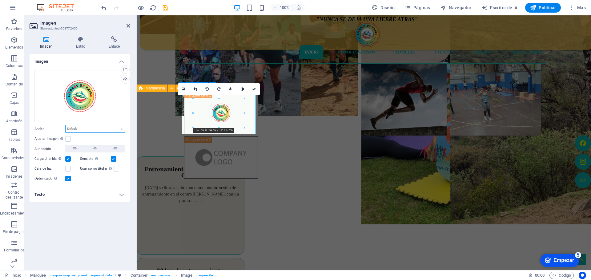
click at [110, 127] on select "Por defecto auto píxeles movimiento rápido del ojo % ellos vh Volkswagen" at bounding box center [95, 128] width 59 height 7
click at [110, 128] on select "Por defecto auto píxeles movimiento rápido del ojo % ellos vh Volkswagen" at bounding box center [95, 128] width 59 height 7
click at [96, 149] on icon at bounding box center [95, 148] width 4 height 7
click at [65, 138] on div "Ajustar imagen Ajustar automáticamente la imagen a un ancho y alto fijos" at bounding box center [79, 138] width 91 height 7
click at [69, 140] on label at bounding box center [68, 139] width 6 height 6
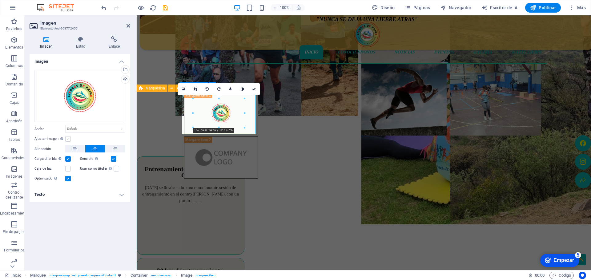
click at [0, 0] on input "Ajustar imagen Ajustar automáticamente la imagen a un ancho y alto fijos" at bounding box center [0, 0] width 0 height 0
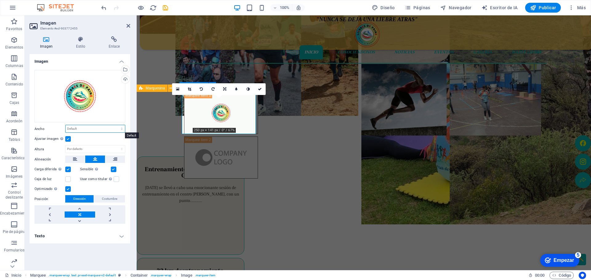
drag, startPoint x: 112, startPoint y: 128, endPoint x: 105, endPoint y: 129, distance: 7.2
click at [112, 128] on select "Por defecto auto píxeles movimiento rápido del ojo % ellos vh Volkswagen" at bounding box center [95, 128] width 59 height 7
select select "px"
click at [116, 125] on select "Por defecto auto píxeles movimiento rápido del ojo % ellos vh Volkswagen" at bounding box center [95, 128] width 59 height 7
drag, startPoint x: 98, startPoint y: 10, endPoint x: 104, endPoint y: 9, distance: 6.2
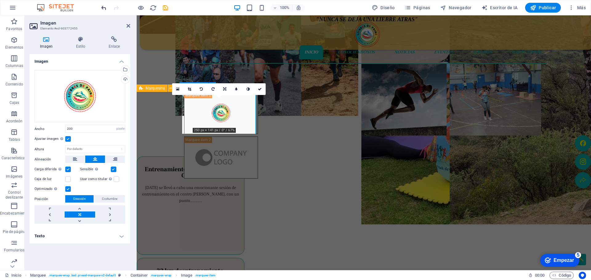
click at [100, 9] on div "100% Diseño Páginas Navegador Escritor de IA Publicar Más" at bounding box center [295, 7] width 590 height 15
click at [105, 9] on icon "deshacer" at bounding box center [103, 7] width 7 height 7
type input "167"
click at [257, 87] on link at bounding box center [260, 89] width 12 height 12
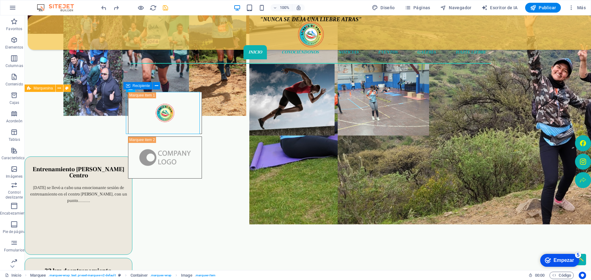
drag, startPoint x: 164, startPoint y: 6, endPoint x: 158, endPoint y: 6, distance: 6.2
click at [163, 6] on icon "ahorrar" at bounding box center [165, 7] width 7 height 7
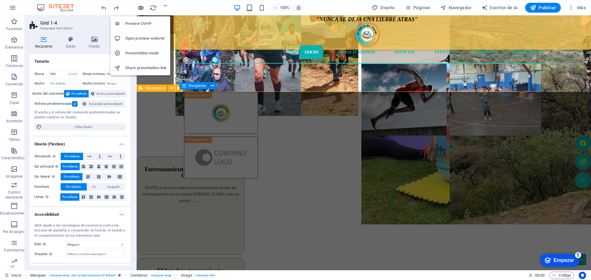
click at [140, 6] on icon "button" at bounding box center [140, 7] width 7 height 7
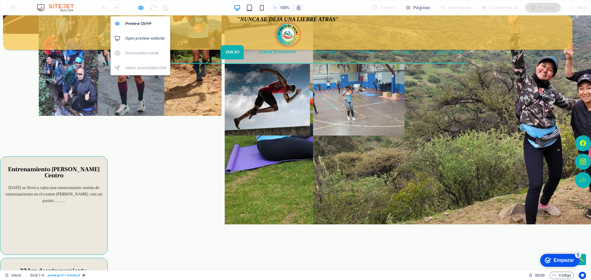
click at [141, 39] on h6 "Open preview website" at bounding box center [145, 38] width 41 height 7
